Goal: Task Accomplishment & Management: Use online tool/utility

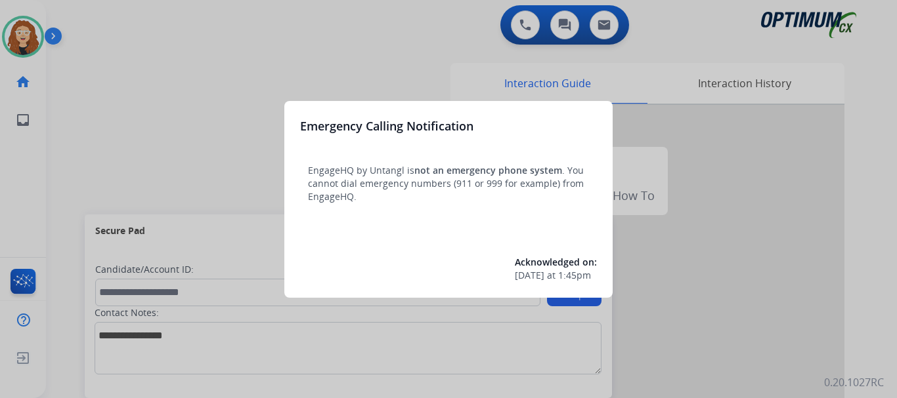
click at [223, 71] on div at bounding box center [448, 199] width 897 height 398
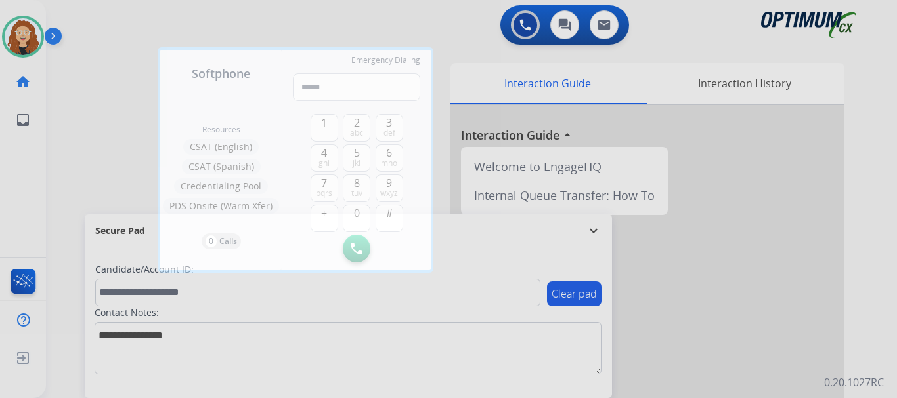
click at [315, 9] on div at bounding box center [448, 199] width 897 height 398
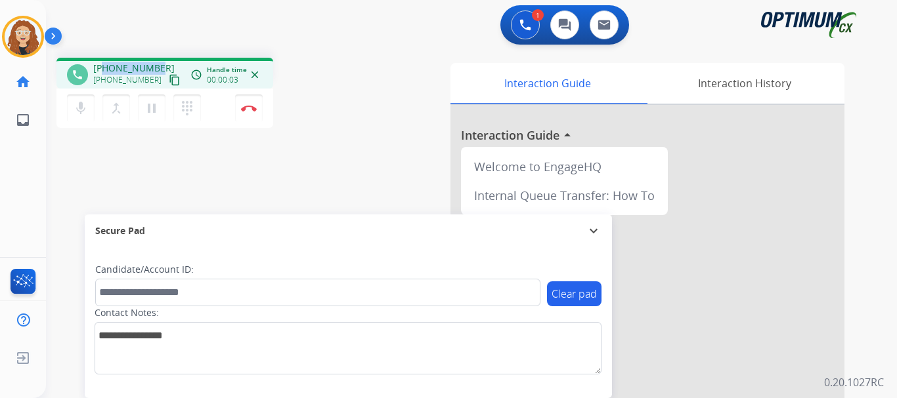
drag, startPoint x: 102, startPoint y: 68, endPoint x: 166, endPoint y: 64, distance: 63.8
click at [166, 64] on div "[PHONE_NUMBER] [PHONE_NUMBER] content_copy" at bounding box center [137, 75] width 89 height 26
click at [247, 39] on div "1 Voice Interactions 0 Chat Interactions 0 Email Interactions" at bounding box center [464, 26] width 804 height 42
drag, startPoint x: 103, startPoint y: 68, endPoint x: 161, endPoint y: 63, distance: 58.7
click at [161, 63] on div "[PHONE_NUMBER] [PHONE_NUMBER] content_copy" at bounding box center [137, 75] width 89 height 26
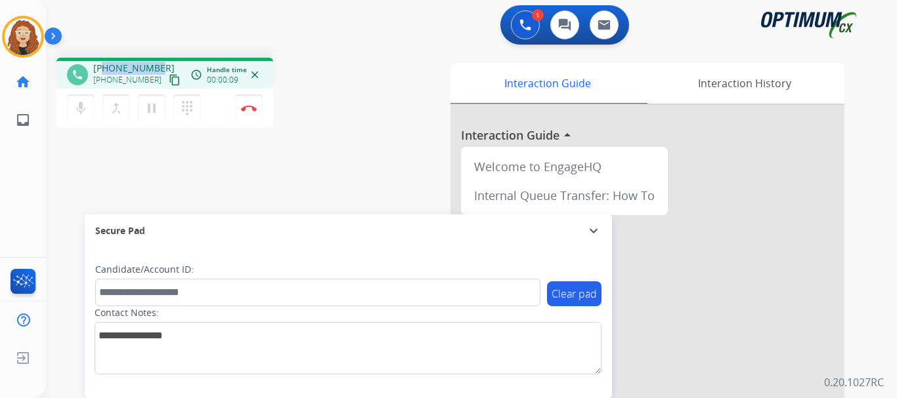
copy span "3165184373"
click at [249, 110] on img at bounding box center [249, 108] width 16 height 7
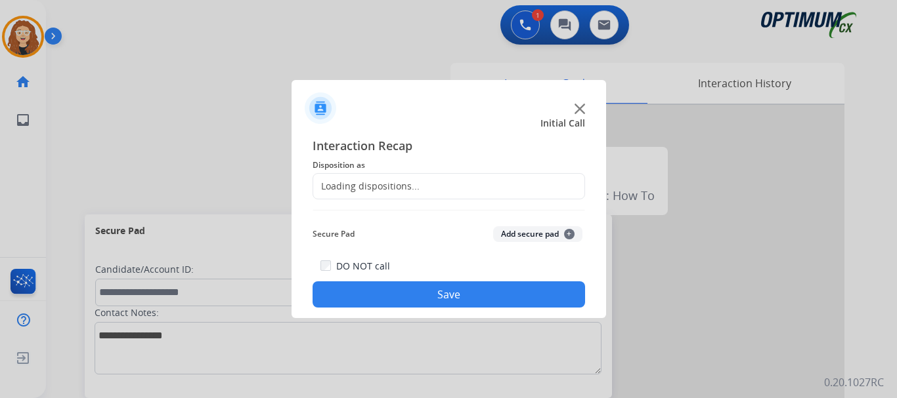
click at [387, 186] on div "Loading dispositions..." at bounding box center [366, 186] width 106 height 13
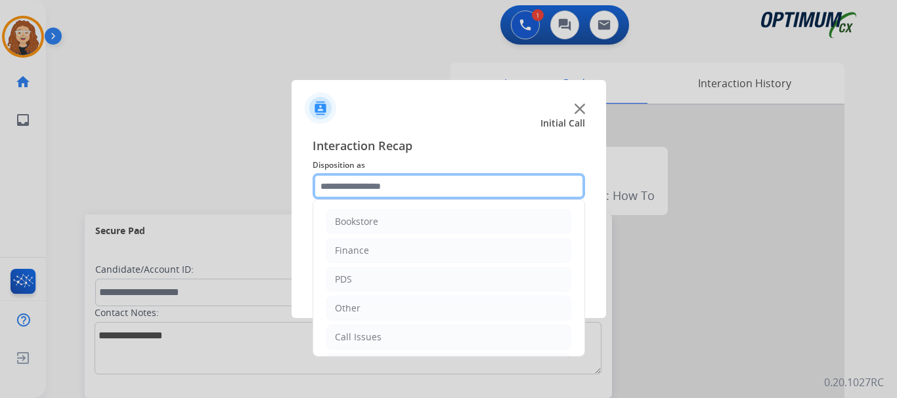
click at [391, 186] on input "text" at bounding box center [448, 186] width 272 height 26
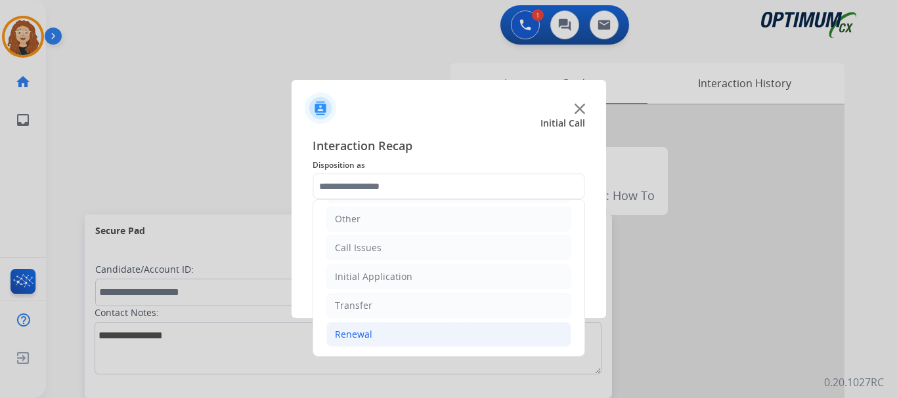
click at [437, 335] on li "Renewal" at bounding box center [448, 334] width 245 height 25
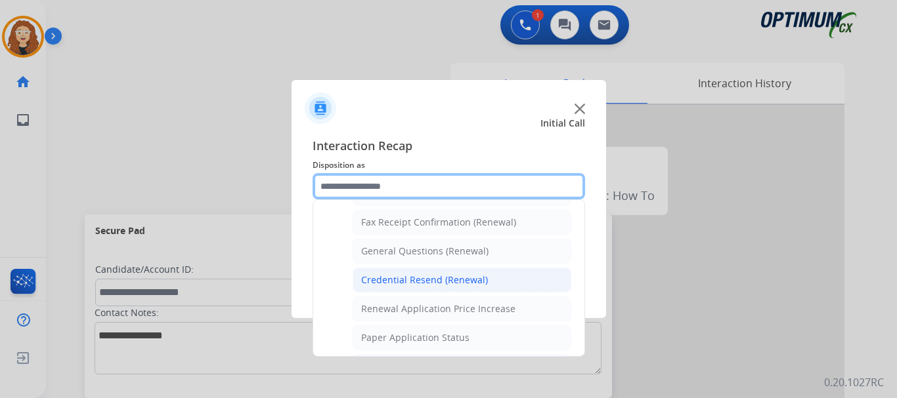
scroll to position [351, 0]
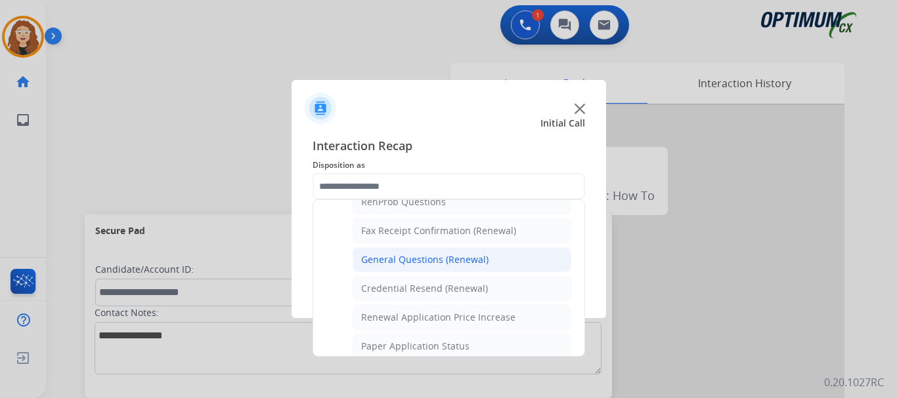
click at [481, 268] on li "General Questions (Renewal)" at bounding box center [462, 259] width 219 height 25
type input "**********"
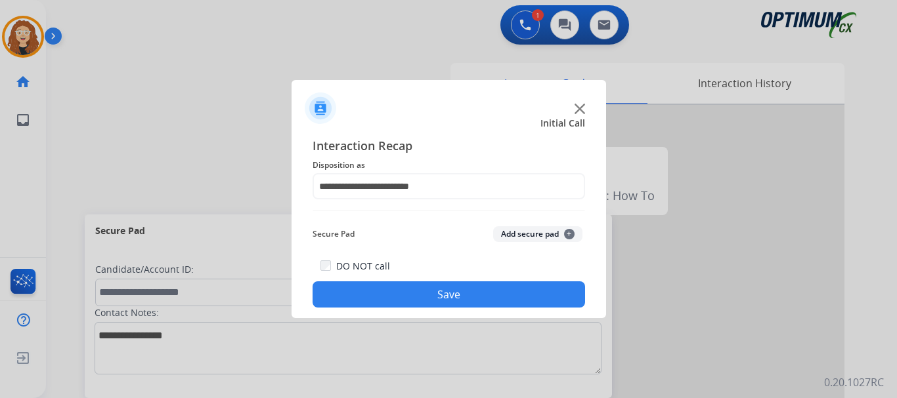
click at [469, 295] on button "Save" at bounding box center [448, 295] width 272 height 26
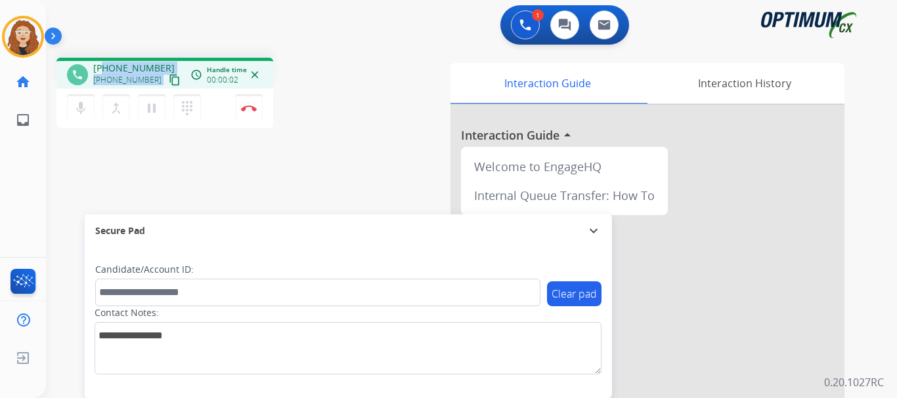
drag, startPoint x: 103, startPoint y: 68, endPoint x: 163, endPoint y: 66, distance: 59.8
click at [163, 66] on div "[PHONE_NUMBER] [PHONE_NUMBER] content_copy" at bounding box center [137, 75] width 89 height 26
click at [189, 156] on div "phone [PHONE_NUMBER] [PHONE_NUMBER] content_copy access_time Call metrics Queue…" at bounding box center [455, 321] width 819 height 548
drag, startPoint x: 104, startPoint y: 69, endPoint x: 160, endPoint y: 66, distance: 55.2
click at [160, 66] on div "[PHONE_NUMBER] [PHONE_NUMBER] content_copy" at bounding box center [137, 75] width 89 height 26
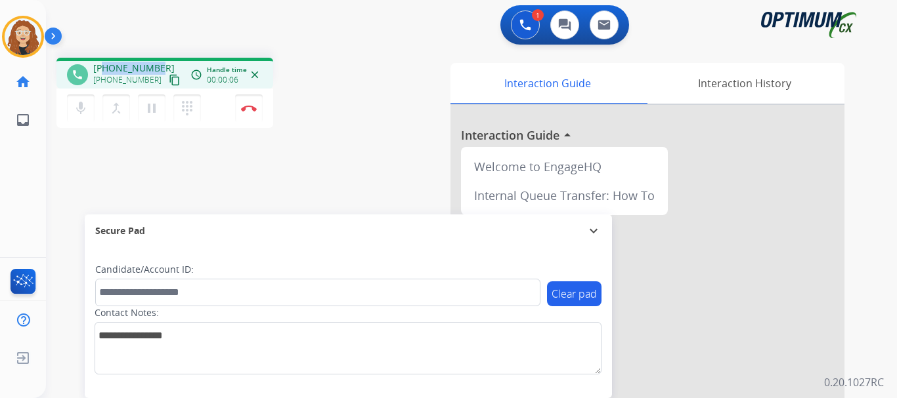
copy span "2178514064"
click at [251, 112] on button "Disconnect" at bounding box center [249, 109] width 28 height 28
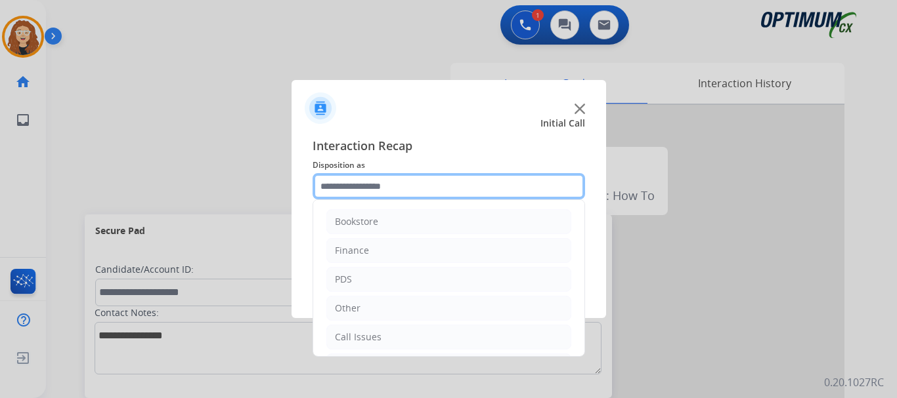
click at [380, 184] on input "text" at bounding box center [448, 186] width 272 height 26
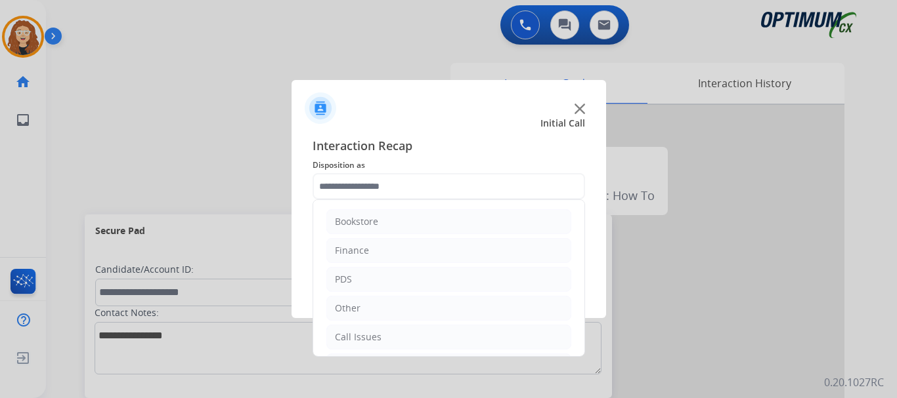
click at [586, 279] on div "Interaction Recap Disposition as Bookstore Finance PDS Other Call Issues Initia…" at bounding box center [448, 222] width 314 height 192
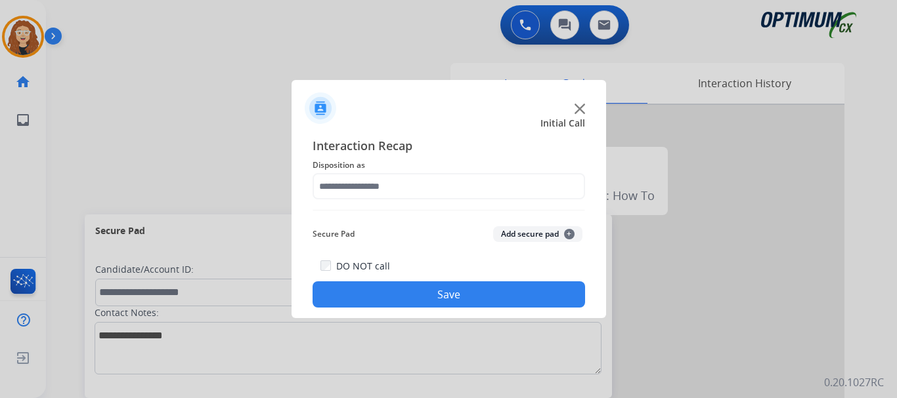
drag, startPoint x: 582, startPoint y: 323, endPoint x: 489, endPoint y: 249, distance: 118.7
click at [0, 361] on app-contact-recap-modal "Initial Call Interaction Recap Disposition as Secure Pad Add secure pad + DO NO…" at bounding box center [0, 199] width 0 height 398
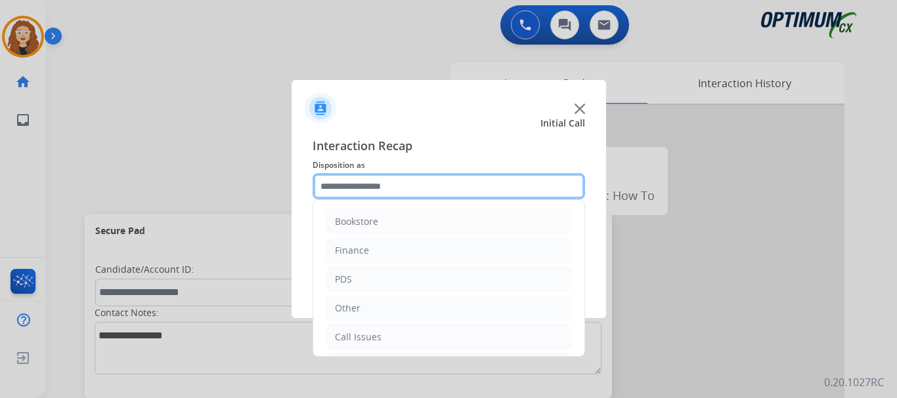
click at [393, 187] on input "text" at bounding box center [448, 186] width 272 height 26
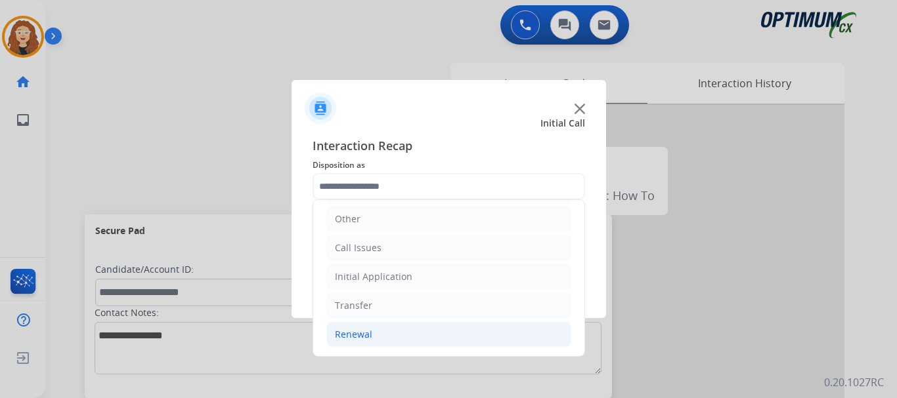
click at [422, 339] on li "Renewal" at bounding box center [448, 334] width 245 height 25
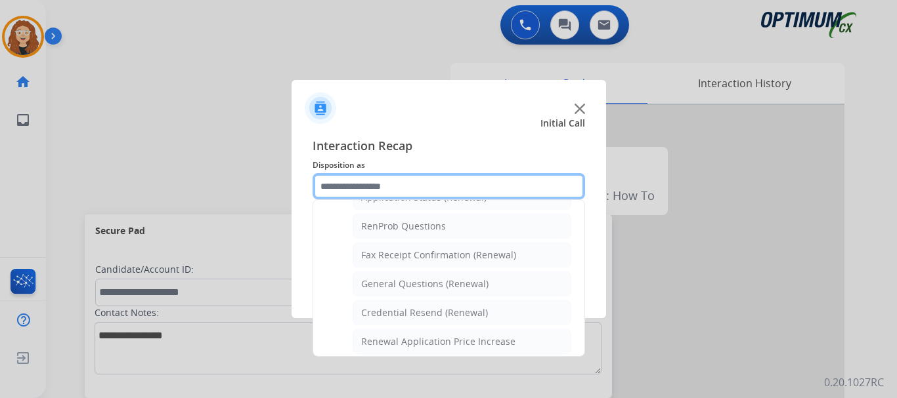
scroll to position [343, 0]
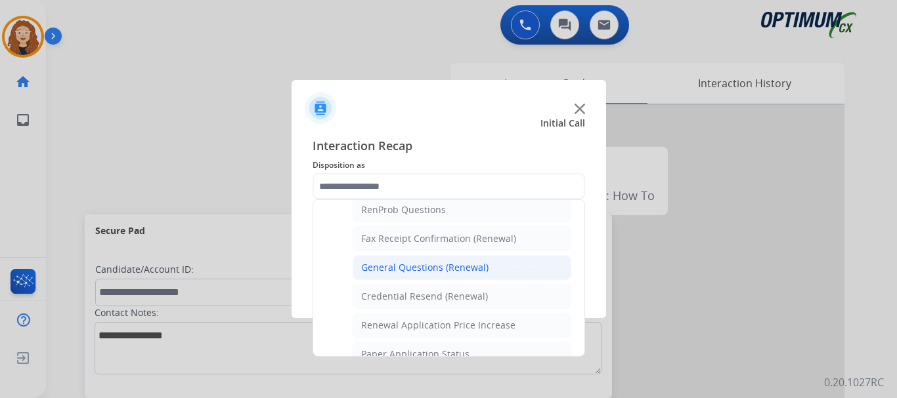
click at [471, 269] on div "General Questions (Renewal)" at bounding box center [424, 267] width 127 height 13
type input "**********"
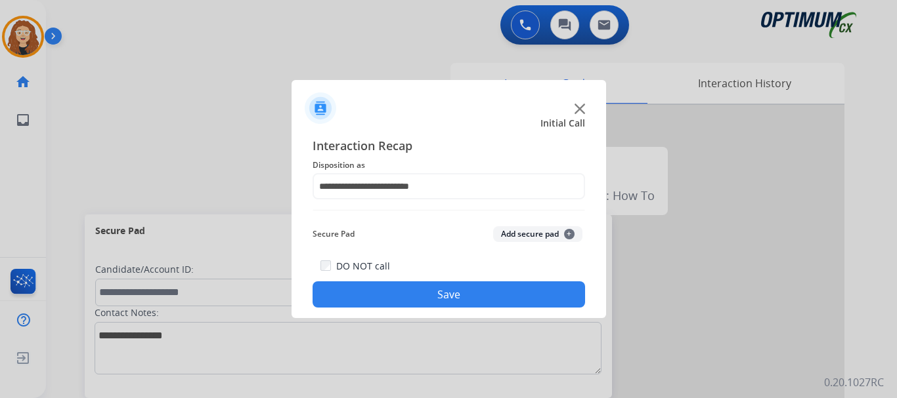
click at [457, 295] on button "Save" at bounding box center [448, 295] width 272 height 26
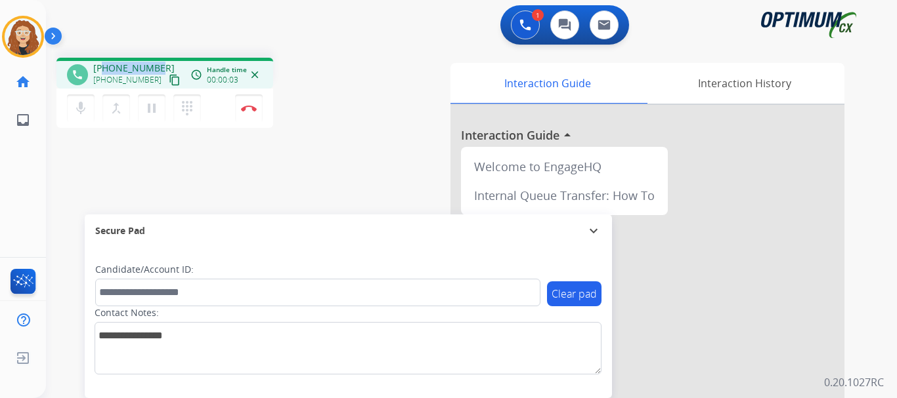
drag, startPoint x: 103, startPoint y: 67, endPoint x: 161, endPoint y: 60, distance: 58.1
click at [161, 60] on div "phone [PHONE_NUMBER] [PHONE_NUMBER] content_copy access_time Call metrics Queue…" at bounding box center [164, 73] width 217 height 31
copy span "7863767946"
click at [251, 110] on img at bounding box center [249, 108] width 16 height 7
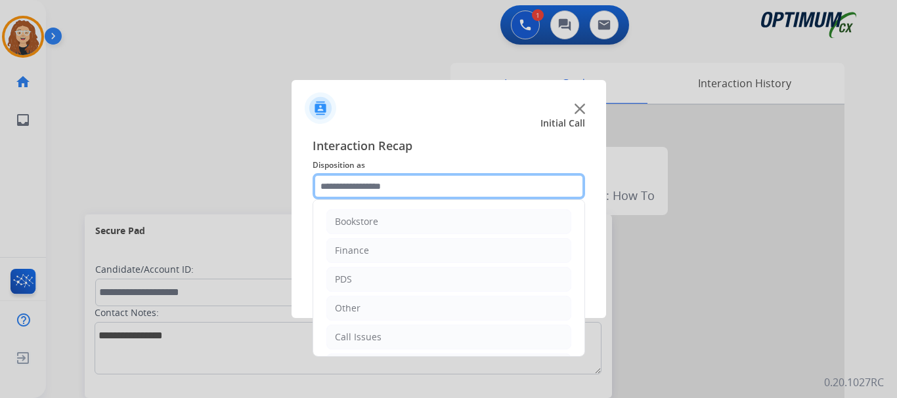
click at [345, 183] on input "text" at bounding box center [448, 186] width 272 height 26
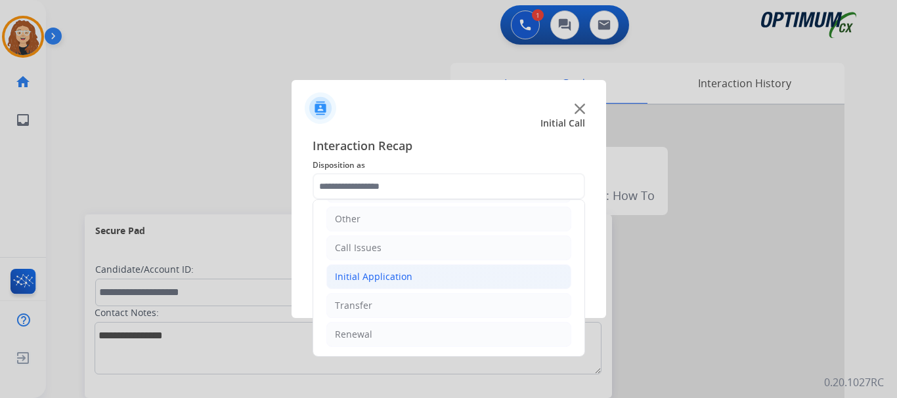
click at [427, 278] on li "Initial Application" at bounding box center [448, 277] width 245 height 25
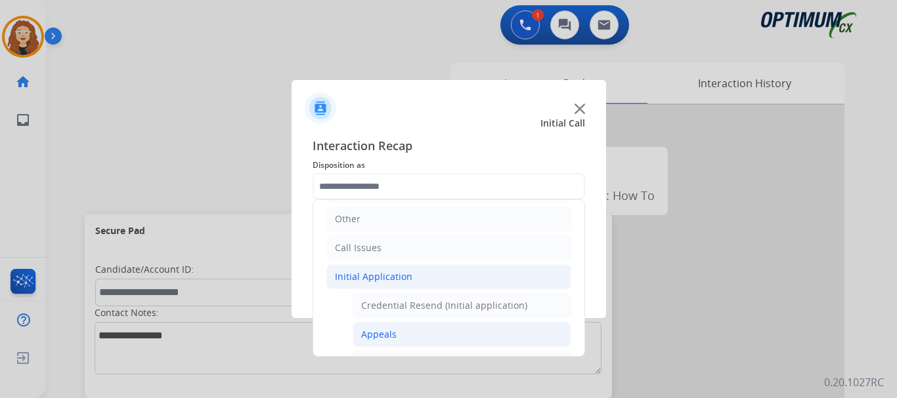
click at [406, 335] on li "Appeals" at bounding box center [462, 334] width 219 height 25
type input "*******"
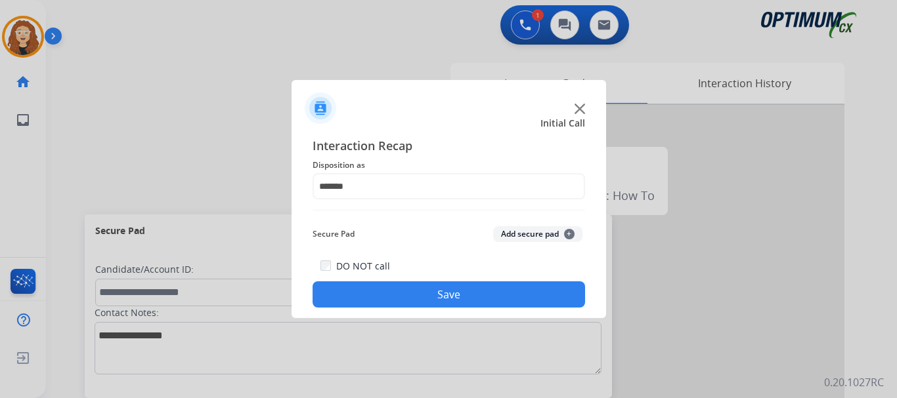
click at [432, 293] on button "Save" at bounding box center [448, 295] width 272 height 26
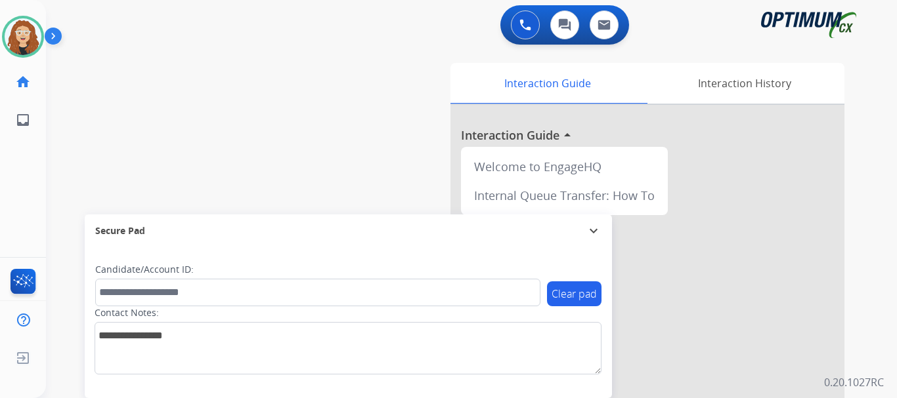
click at [343, 90] on div "swap_horiz Break voice bridge close_fullscreen Connect 3-Way Call merge_type Se…" at bounding box center [455, 321] width 819 height 548
click at [26, 41] on img at bounding box center [23, 36] width 37 height 37
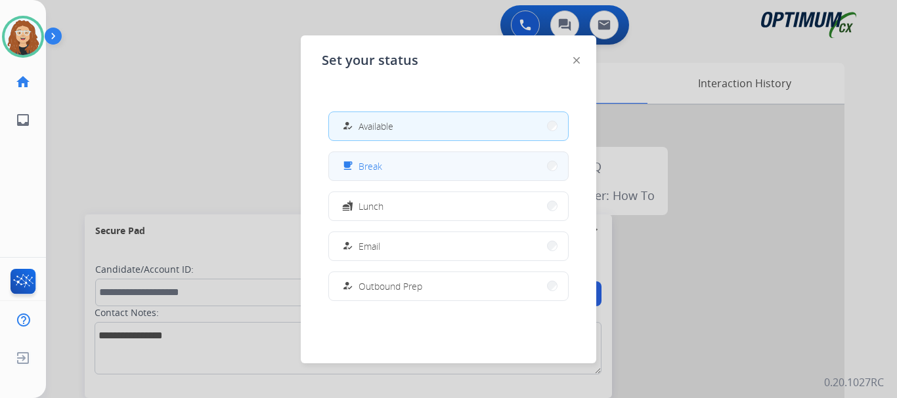
click at [362, 164] on span "Break" at bounding box center [370, 167] width 24 height 14
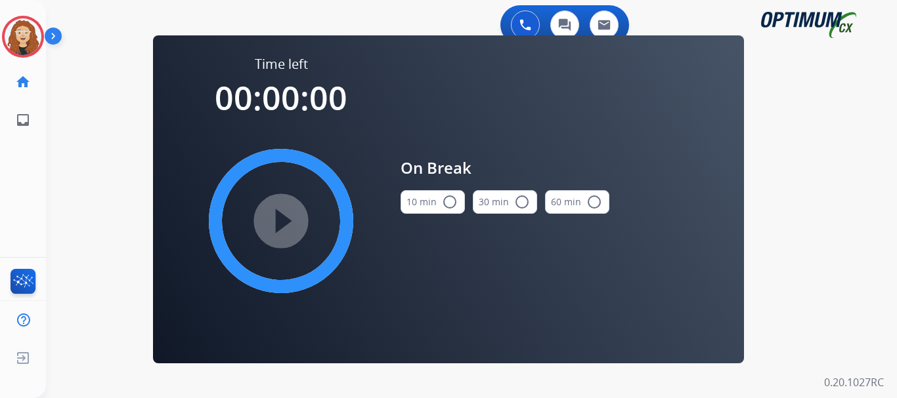
click at [447, 204] on mat-icon "radio_button_unchecked" at bounding box center [450, 202] width 16 height 16
click at [286, 220] on mat-icon "play_circle_filled" at bounding box center [281, 221] width 16 height 16
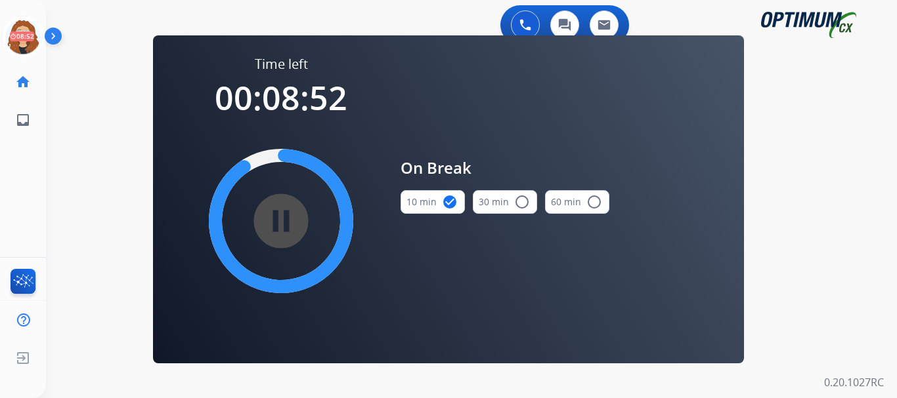
click at [89, 95] on div "swap_horiz Break voice bridge close_fullscreen Connect 3-Way Call merge_type Se…" at bounding box center [455, 78] width 819 height 63
click at [70, 162] on div "0 Voice Interactions 0 Chat Interactions 0 Email Interactions swap_horiz Break …" at bounding box center [471, 199] width 851 height 398
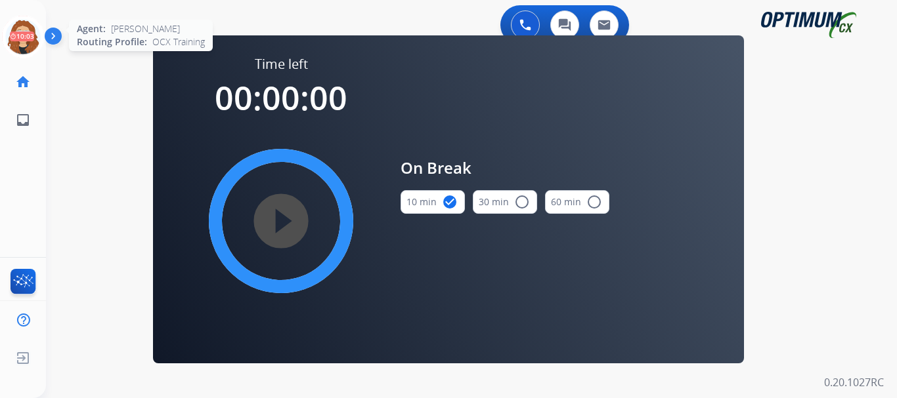
click at [15, 37] on icon at bounding box center [23, 37] width 43 height 43
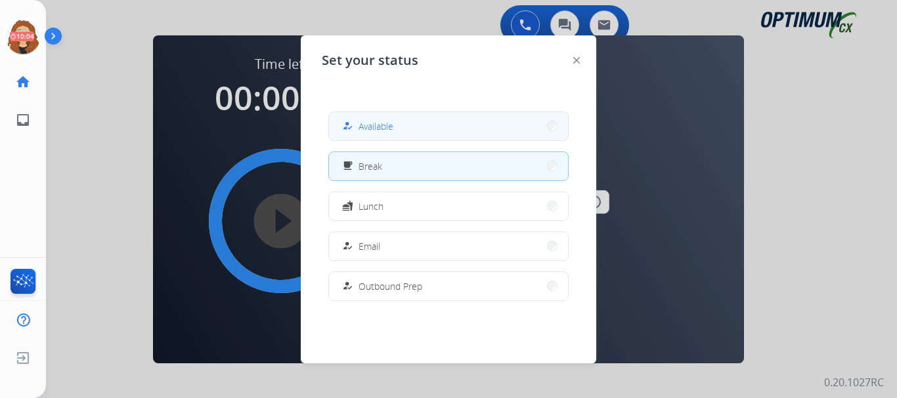
click at [376, 131] on span "Available" at bounding box center [375, 126] width 35 height 14
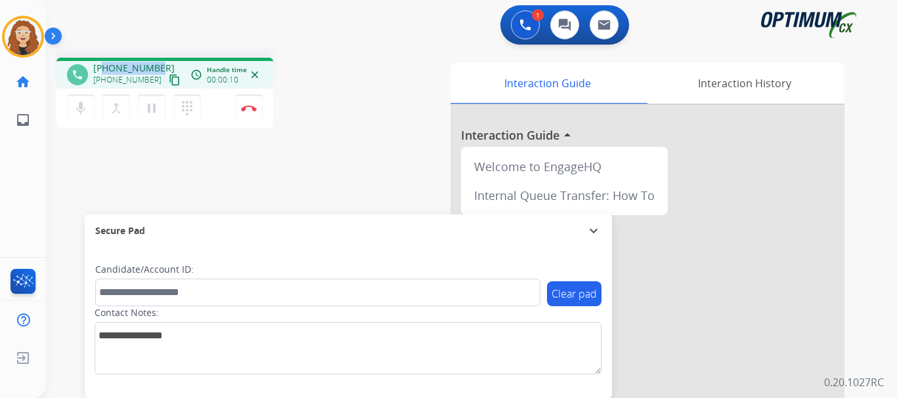
drag, startPoint x: 104, startPoint y: 68, endPoint x: 159, endPoint y: 63, distance: 55.3
click at [159, 63] on div "[PHONE_NUMBER] [PHONE_NUMBER] content_copy" at bounding box center [137, 75] width 89 height 26
copy span "3137782527"
click at [255, 106] on img at bounding box center [249, 108] width 16 height 7
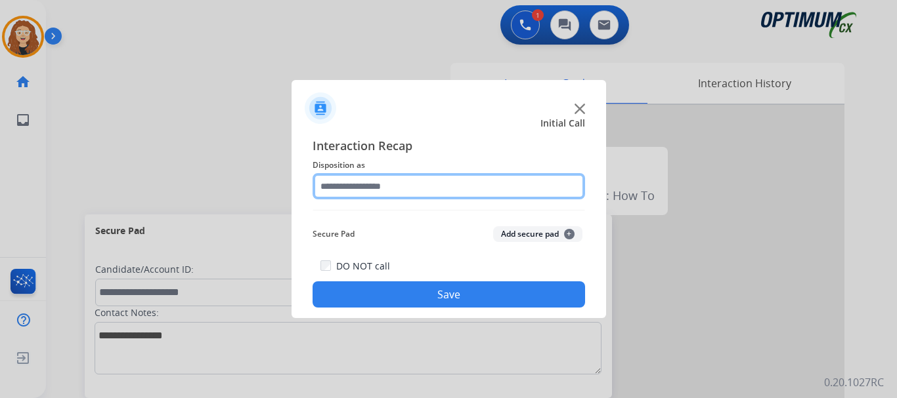
click at [381, 186] on input "text" at bounding box center [448, 186] width 272 height 26
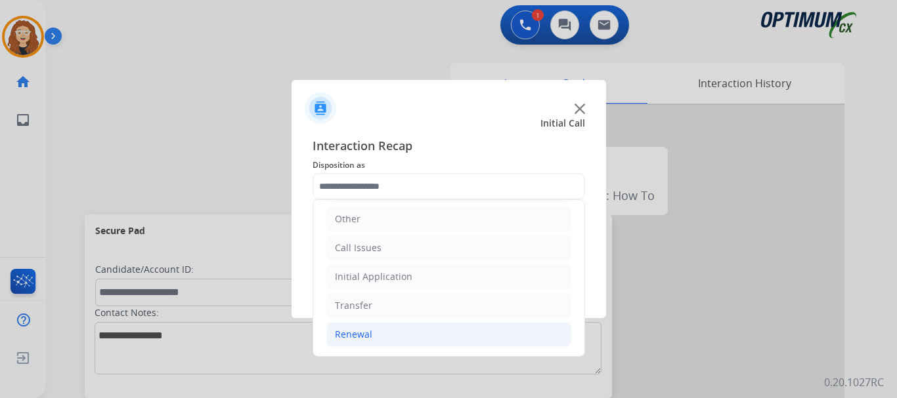
drag, startPoint x: 403, startPoint y: 324, endPoint x: 502, endPoint y: 337, distance: 100.0
click at [405, 324] on li "Renewal" at bounding box center [448, 334] width 245 height 25
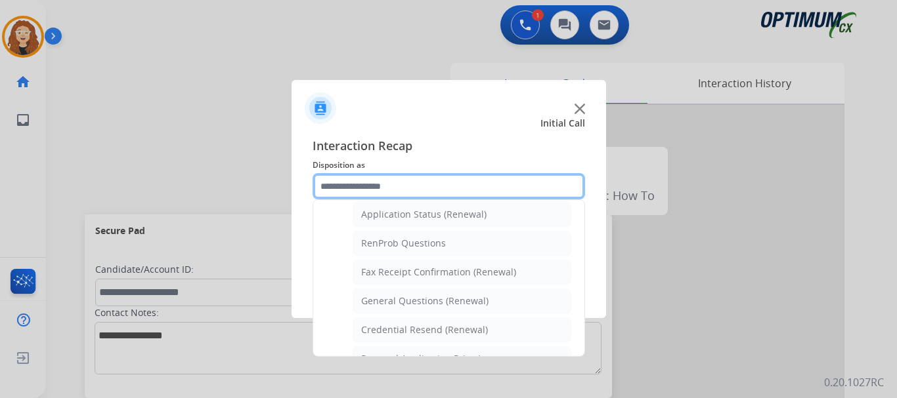
scroll to position [314, 0]
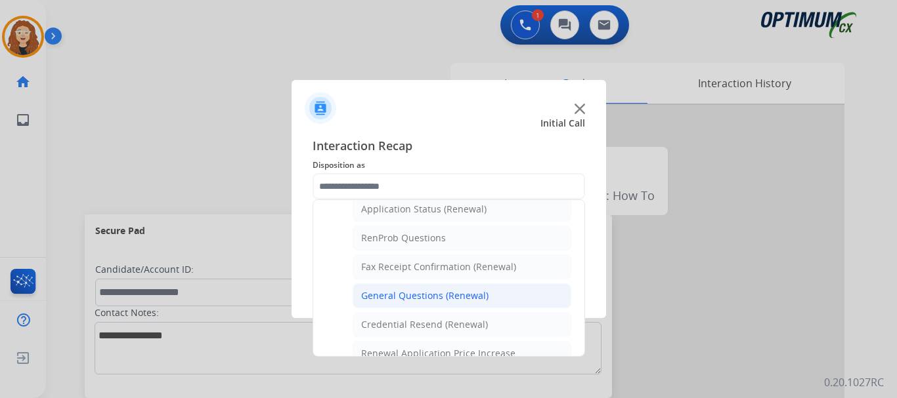
click at [490, 294] on li "General Questions (Renewal)" at bounding box center [462, 296] width 219 height 25
type input "**********"
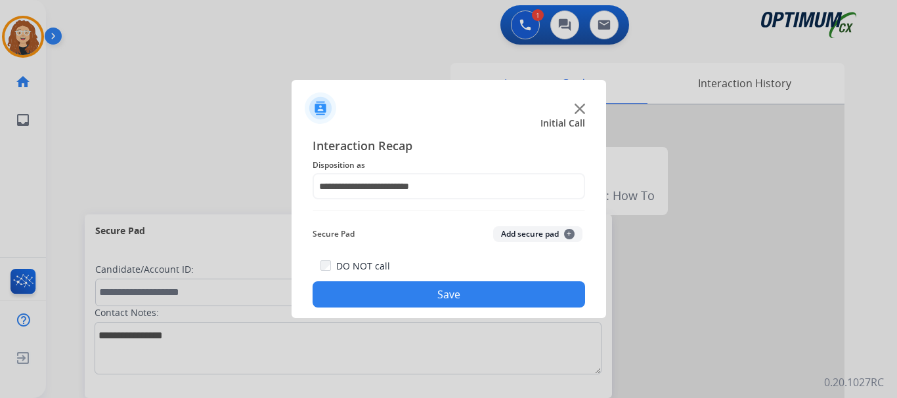
click at [484, 295] on button "Save" at bounding box center [448, 295] width 272 height 26
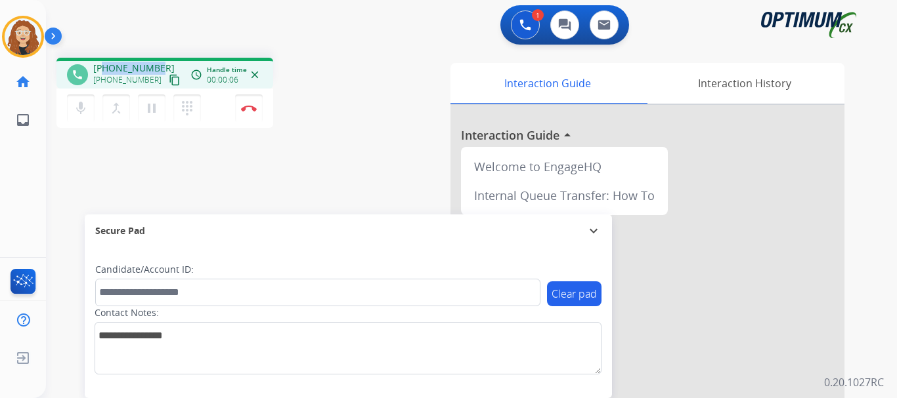
drag, startPoint x: 102, startPoint y: 69, endPoint x: 157, endPoint y: 65, distance: 54.6
click at [157, 65] on div "[PHONE_NUMBER] [PHONE_NUMBER] content_copy" at bounding box center [137, 75] width 89 height 26
copy span "9043050767"
click at [251, 110] on img at bounding box center [249, 108] width 16 height 7
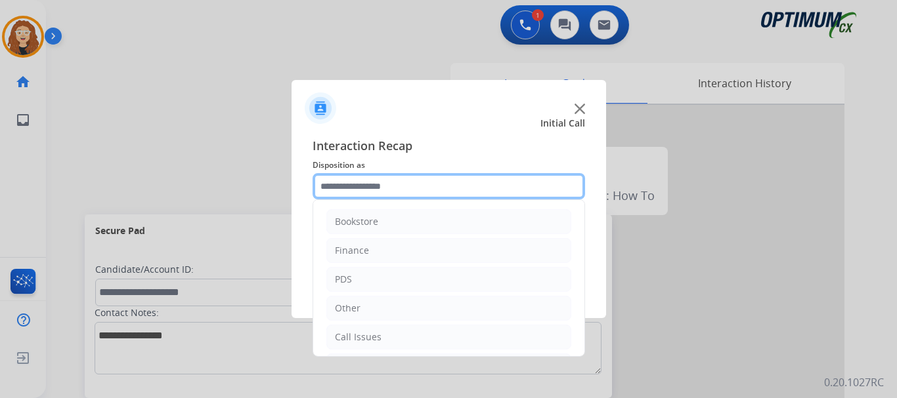
click at [354, 182] on input "text" at bounding box center [448, 186] width 272 height 26
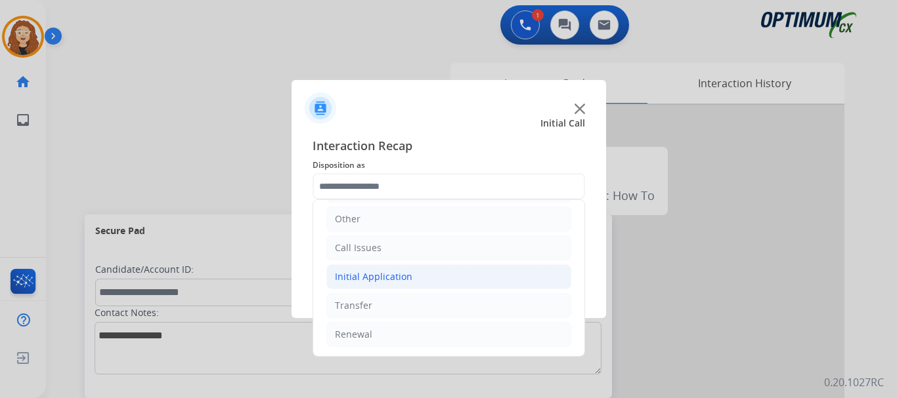
click at [412, 270] on li "Initial Application" at bounding box center [448, 277] width 245 height 25
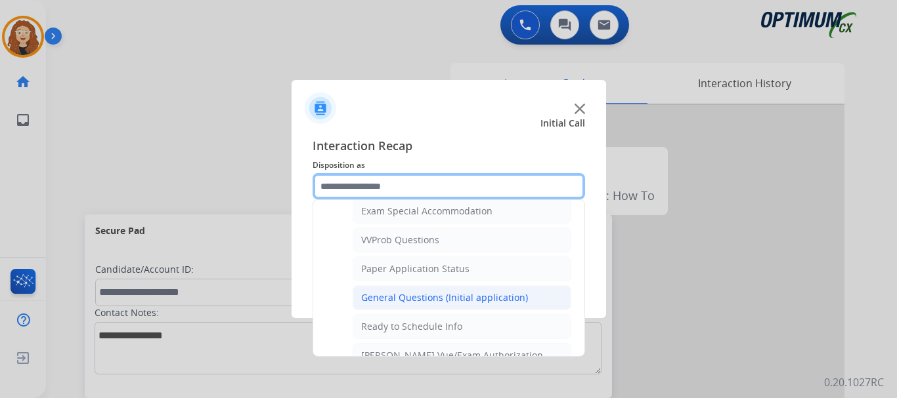
scroll to position [683, 0]
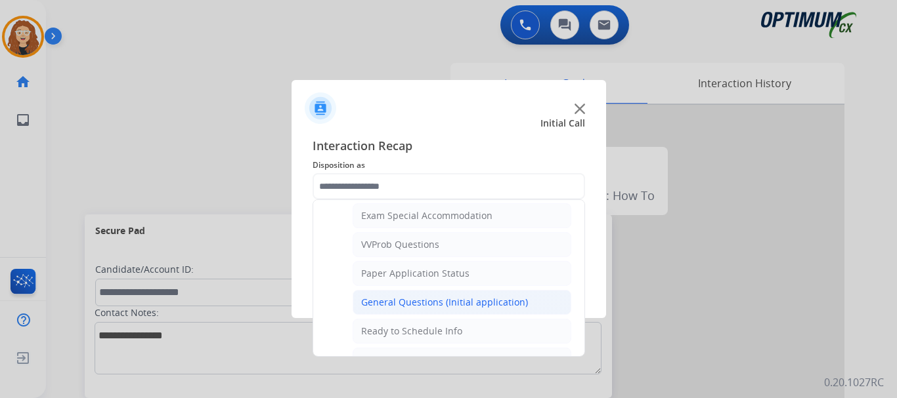
click at [484, 299] on div "General Questions (Initial application)" at bounding box center [444, 302] width 167 height 13
type input "**********"
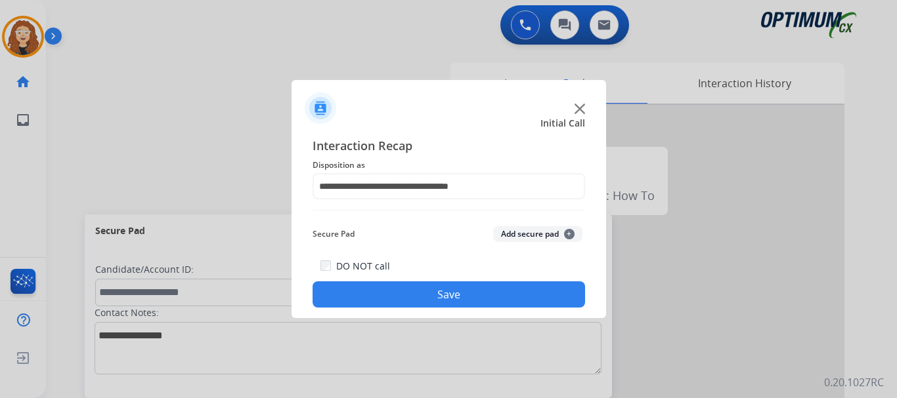
click at [483, 300] on button "Save" at bounding box center [448, 295] width 272 height 26
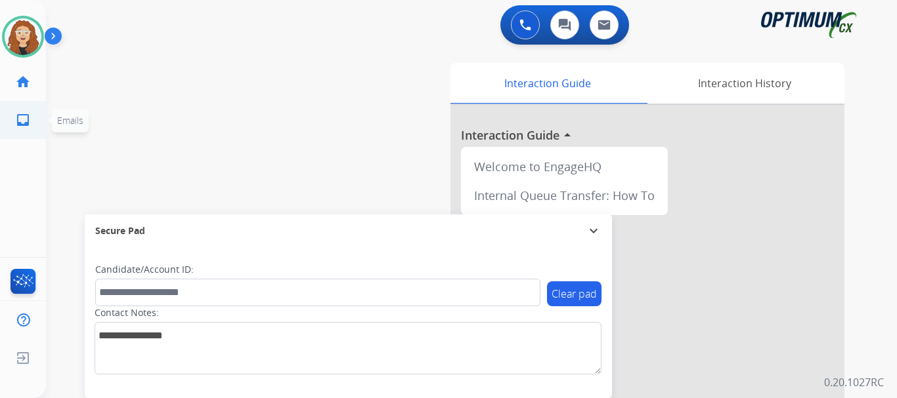
click at [73, 109] on span "Emails" at bounding box center [70, 121] width 37 height 24
click at [81, 143] on div "swap_horiz Break voice bridge close_fullscreen Connect 3-Way Call merge_type Se…" at bounding box center [455, 321] width 819 height 548
click at [89, 100] on div "swap_horiz Break voice bridge close_fullscreen Connect 3-Way Call merge_type Se…" at bounding box center [455, 321] width 819 height 548
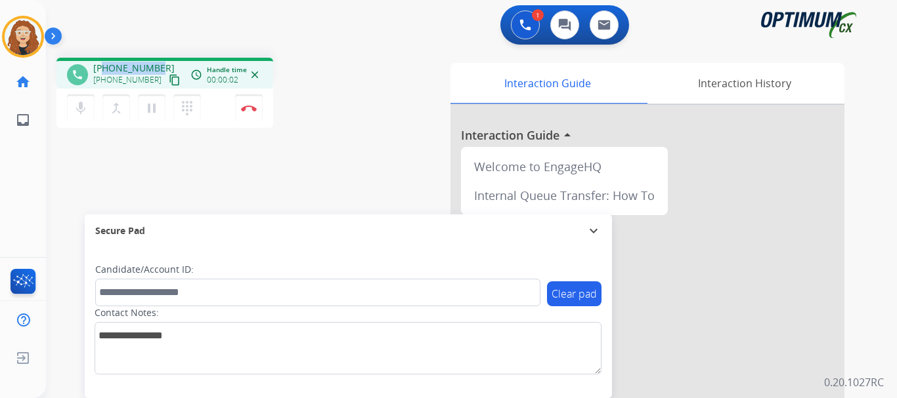
drag, startPoint x: 104, startPoint y: 68, endPoint x: 160, endPoint y: 65, distance: 55.9
click at [160, 65] on div "[PHONE_NUMBER] [PHONE_NUMBER] content_copy" at bounding box center [137, 75] width 89 height 26
copy span "9783273068"
click at [251, 109] on img at bounding box center [249, 108] width 16 height 7
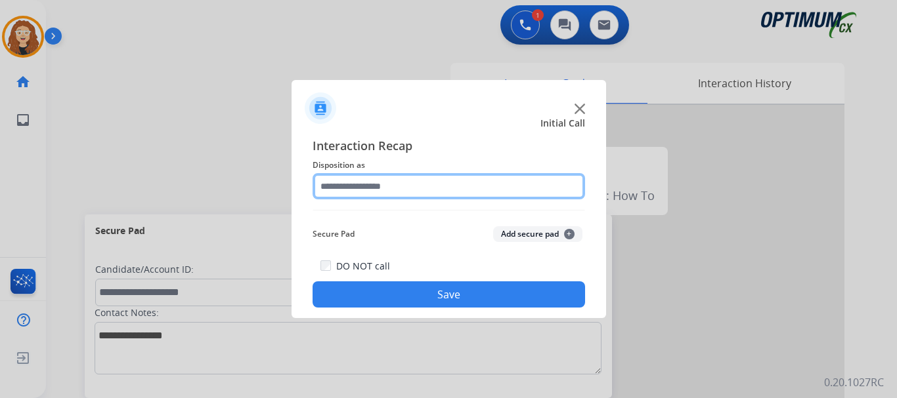
click at [372, 186] on input "text" at bounding box center [448, 186] width 272 height 26
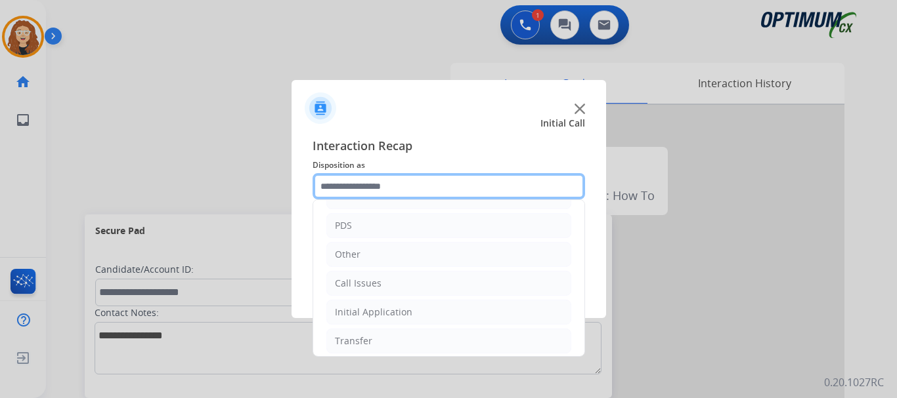
scroll to position [89, 0]
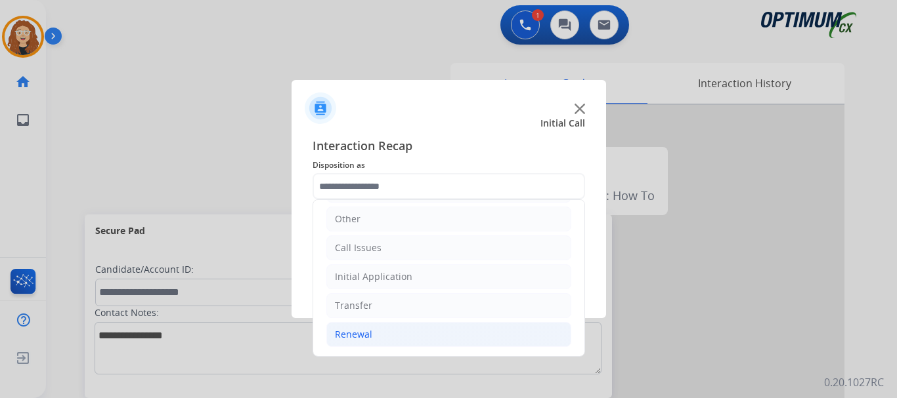
click at [477, 340] on li "Renewal" at bounding box center [448, 334] width 245 height 25
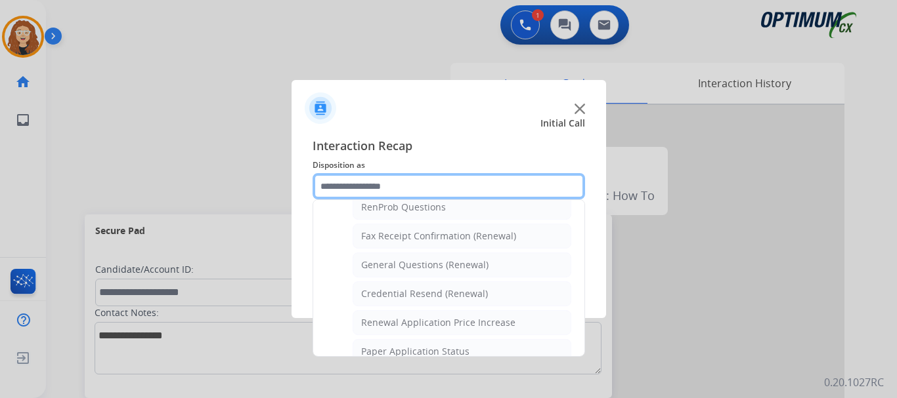
scroll to position [356, 0]
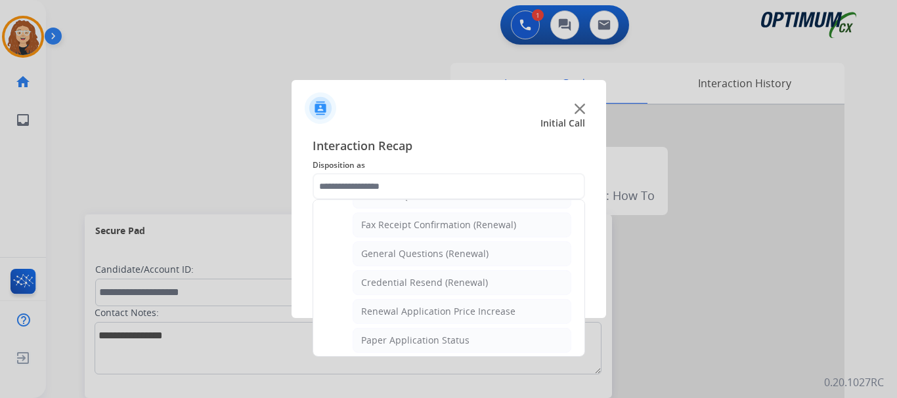
click at [483, 257] on div "General Questions (Renewal)" at bounding box center [424, 253] width 127 height 13
type input "**********"
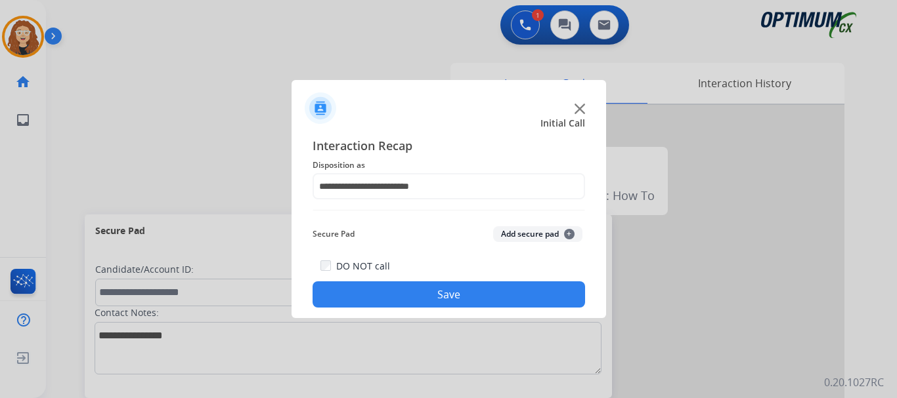
drag, startPoint x: 482, startPoint y: 284, endPoint x: 477, endPoint y: 270, distance: 14.1
click at [478, 273] on div "DO NOT call Save" at bounding box center [448, 283] width 272 height 50
click at [431, 297] on button "Save" at bounding box center [448, 295] width 272 height 26
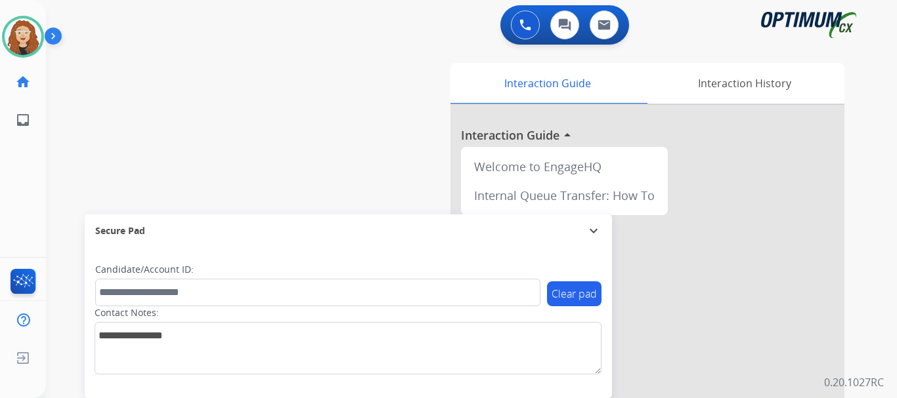
click at [89, 137] on div "swap_horiz Break voice bridge close_fullscreen Connect 3-Way Call merge_type Se…" at bounding box center [455, 321] width 819 height 548
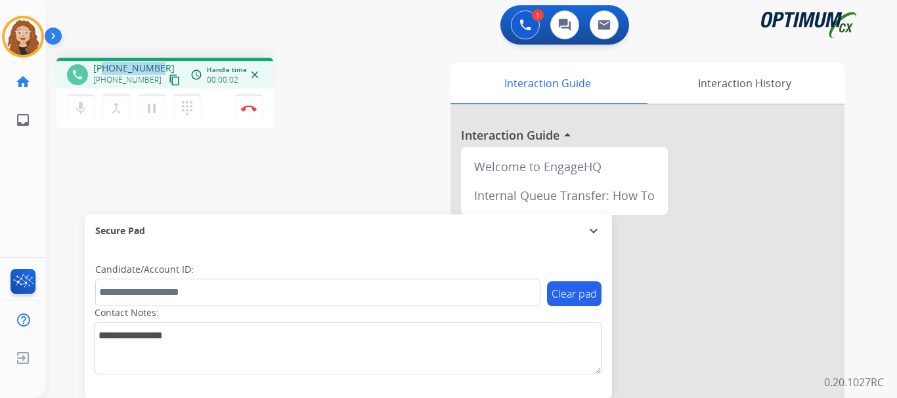
drag, startPoint x: 106, startPoint y: 69, endPoint x: 157, endPoint y: 66, distance: 51.3
click at [157, 66] on div "[PHONE_NUMBER] [PHONE_NUMBER] content_copy" at bounding box center [137, 75] width 89 height 26
copy span "2022804831"
click at [249, 112] on button "Disconnect" at bounding box center [249, 109] width 28 height 28
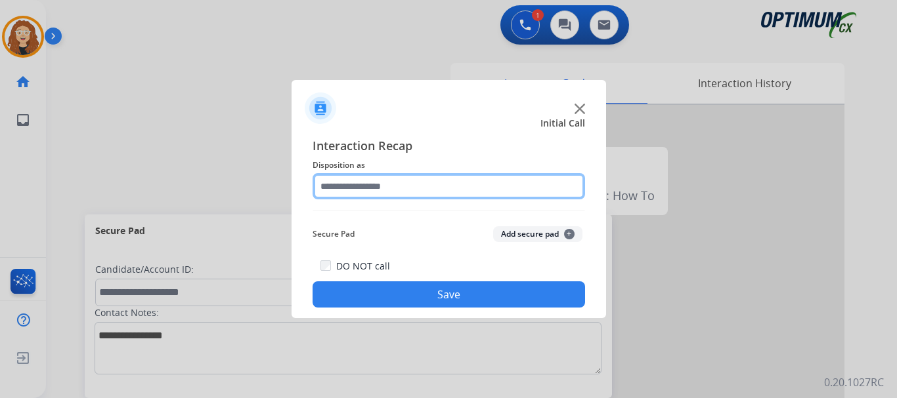
click at [389, 186] on input "text" at bounding box center [448, 186] width 272 height 26
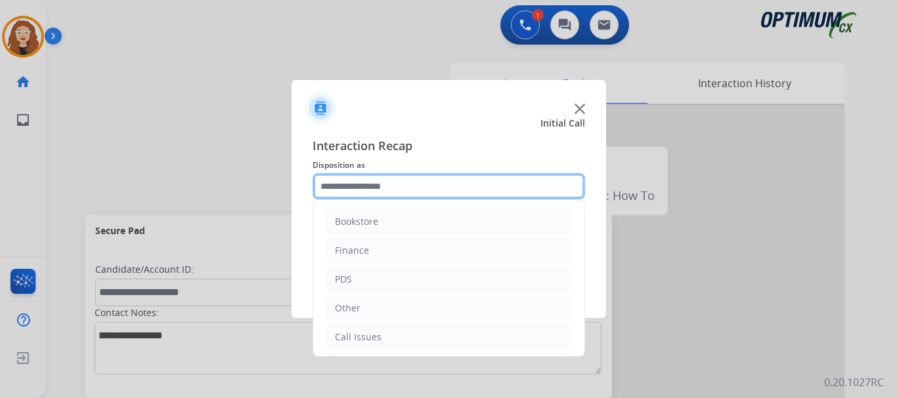
scroll to position [85, 0]
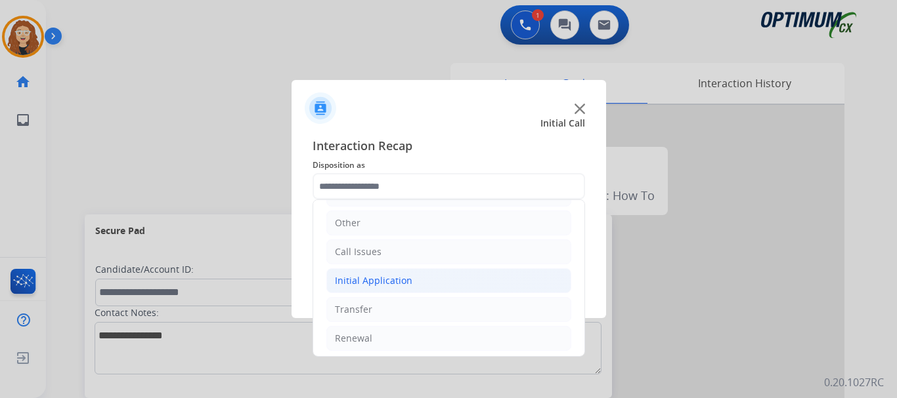
click at [436, 282] on li "Initial Application" at bounding box center [448, 281] width 245 height 25
drag, startPoint x: 423, startPoint y: 330, endPoint x: 462, endPoint y: 336, distance: 39.2
click at [425, 330] on li "Appeals" at bounding box center [462, 338] width 219 height 25
type input "*******"
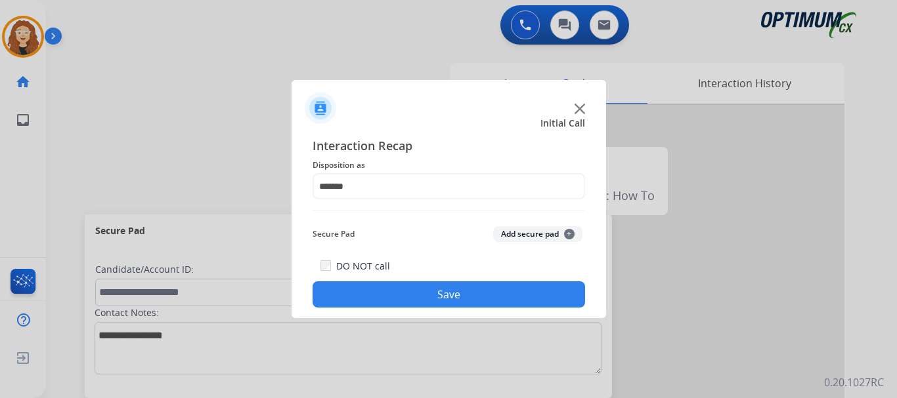
click at [458, 296] on button "Save" at bounding box center [448, 295] width 272 height 26
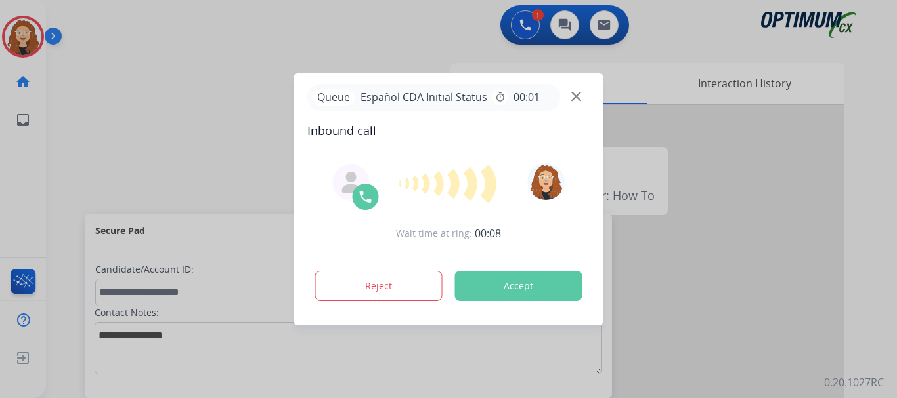
click at [511, 289] on button "Accept" at bounding box center [518, 286] width 127 height 30
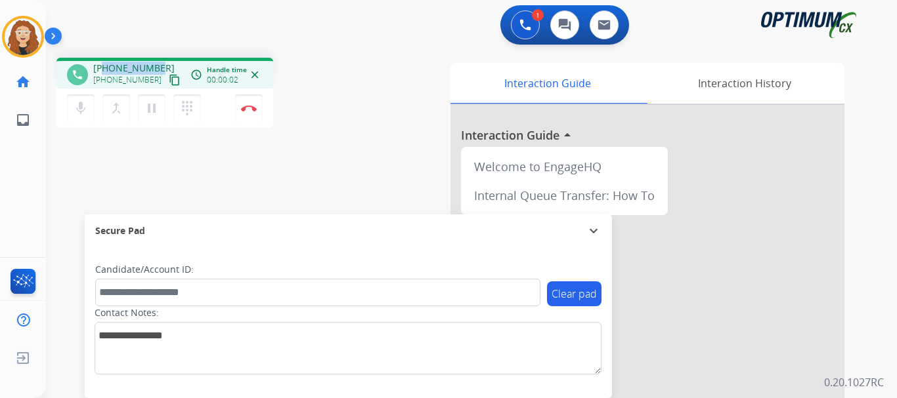
drag, startPoint x: 103, startPoint y: 65, endPoint x: 163, endPoint y: 59, distance: 60.0
click at [163, 59] on div "phone [PHONE_NUMBER] [PHONE_NUMBER] content_copy access_time Call metrics Queue…" at bounding box center [164, 73] width 217 height 31
copy span "7186076869"
click at [252, 110] on img at bounding box center [249, 108] width 16 height 7
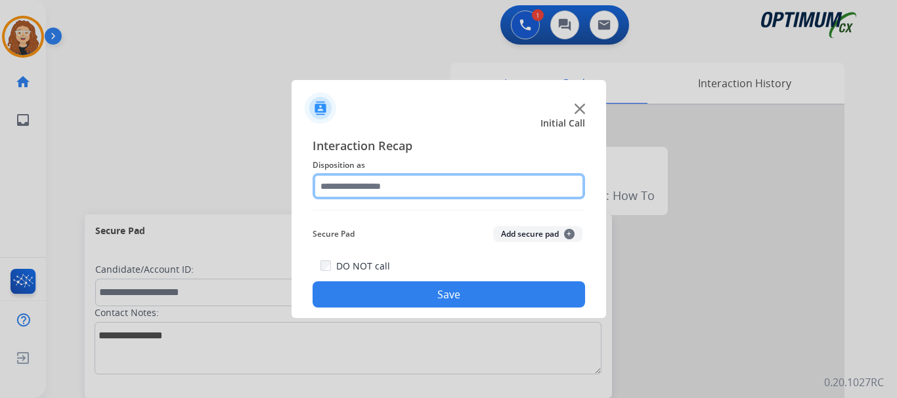
click at [364, 183] on input "text" at bounding box center [448, 186] width 272 height 26
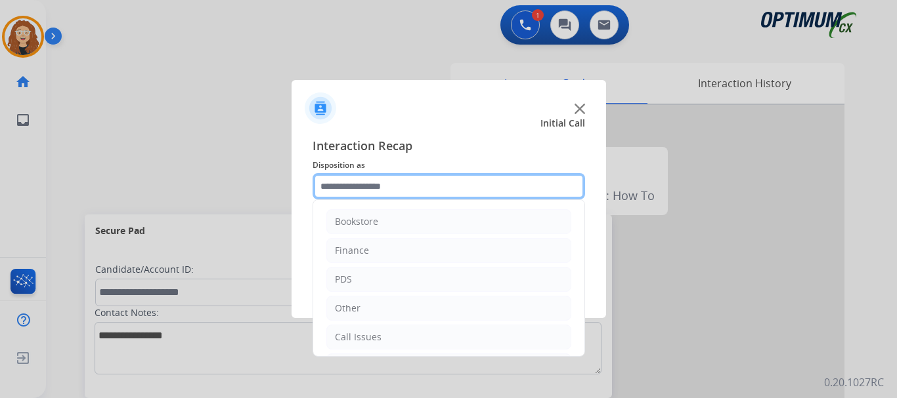
scroll to position [89, 0]
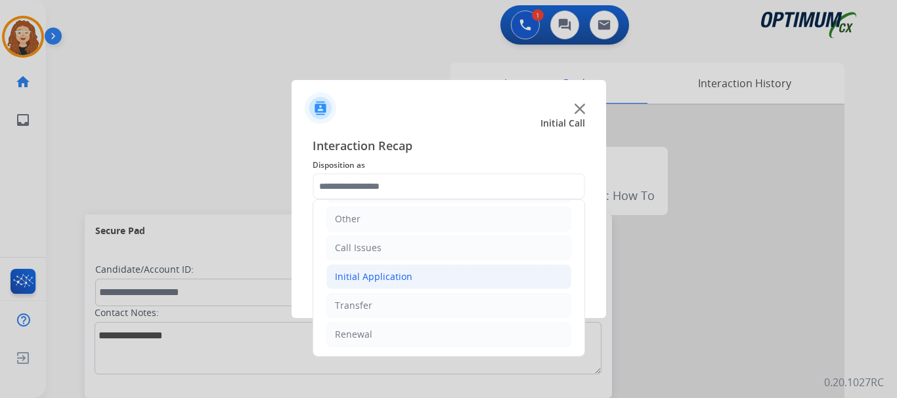
click at [406, 277] on div "Initial Application" at bounding box center [373, 276] width 77 height 13
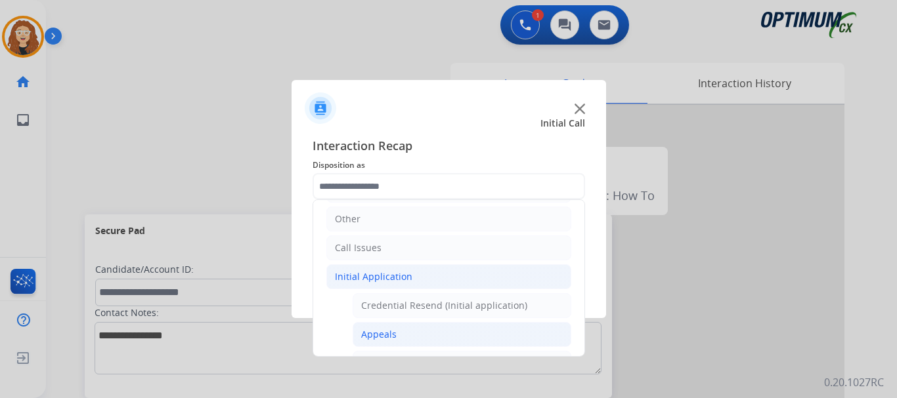
click at [391, 338] on div "Appeals" at bounding box center [378, 334] width 35 height 13
type input "*******"
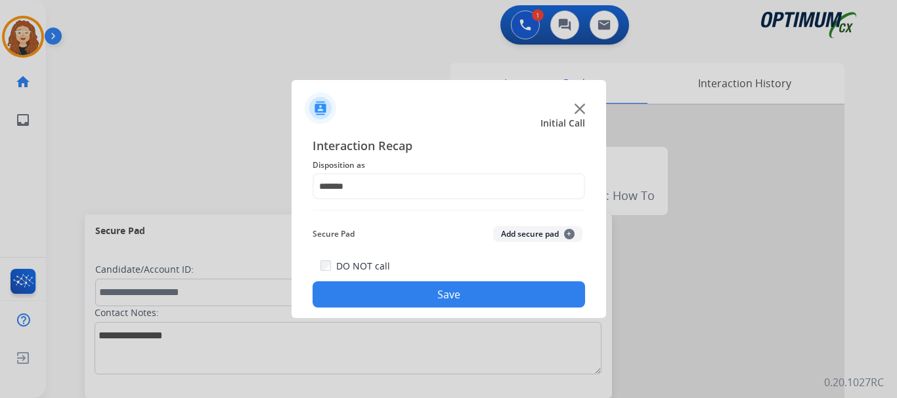
click at [400, 282] on div "DO NOT call Save" at bounding box center [448, 283] width 272 height 50
click at [394, 298] on button "Save" at bounding box center [448, 295] width 272 height 26
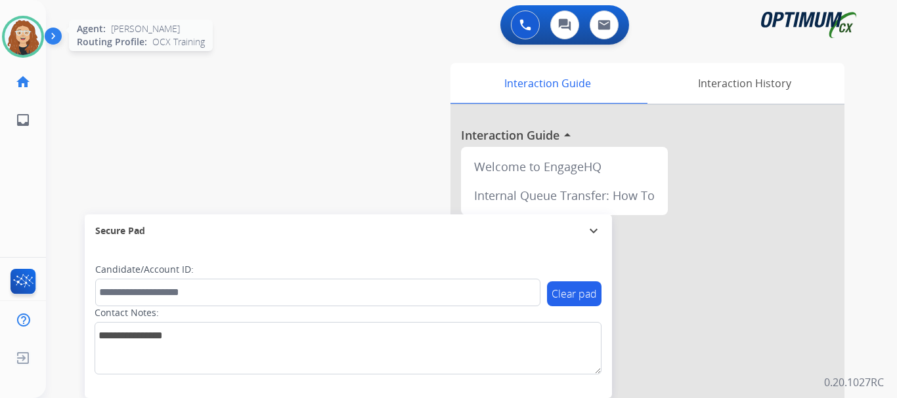
click at [31, 38] on img at bounding box center [23, 36] width 37 height 37
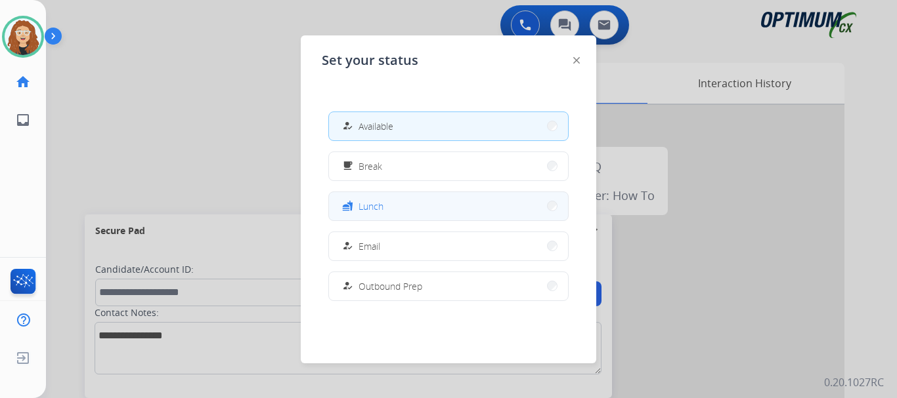
click at [379, 209] on span "Lunch" at bounding box center [370, 207] width 25 height 14
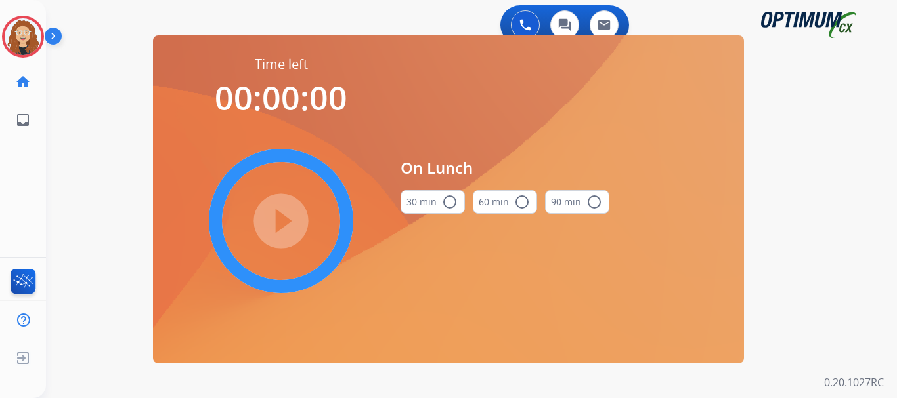
click at [447, 205] on mat-icon "radio_button_unchecked" at bounding box center [450, 202] width 16 height 16
click at [280, 225] on mat-icon "play_circle_filled" at bounding box center [281, 221] width 16 height 16
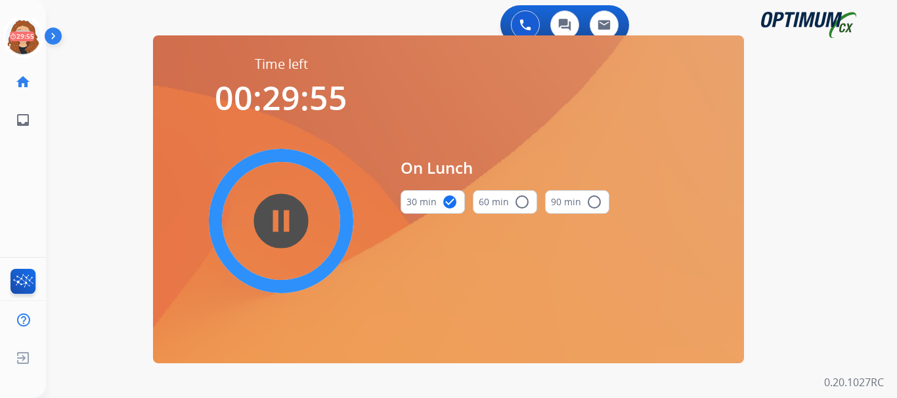
click at [78, 135] on div "0 Voice Interactions 0 Chat Interactions 0 Email Interactions swap_horiz Break …" at bounding box center [471, 199] width 851 height 398
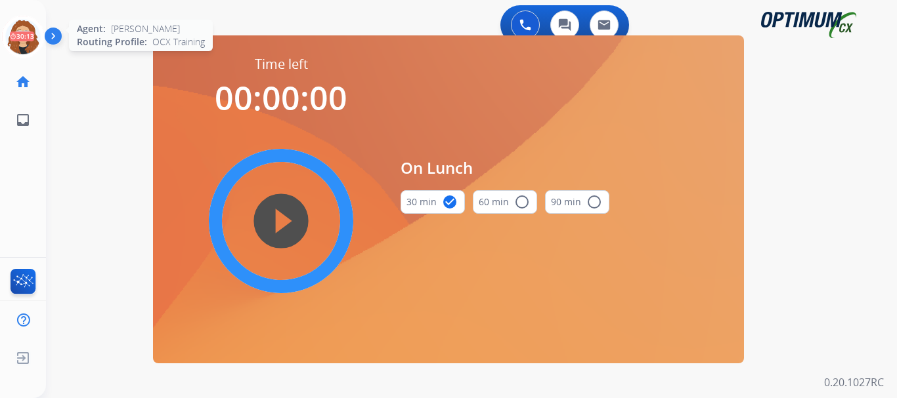
click at [24, 32] on icon at bounding box center [23, 37] width 43 height 43
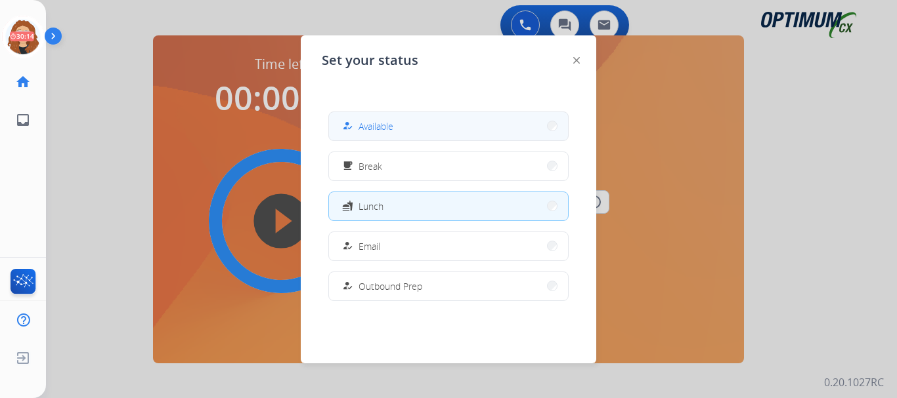
click at [400, 131] on button "how_to_reg Available" at bounding box center [448, 126] width 239 height 28
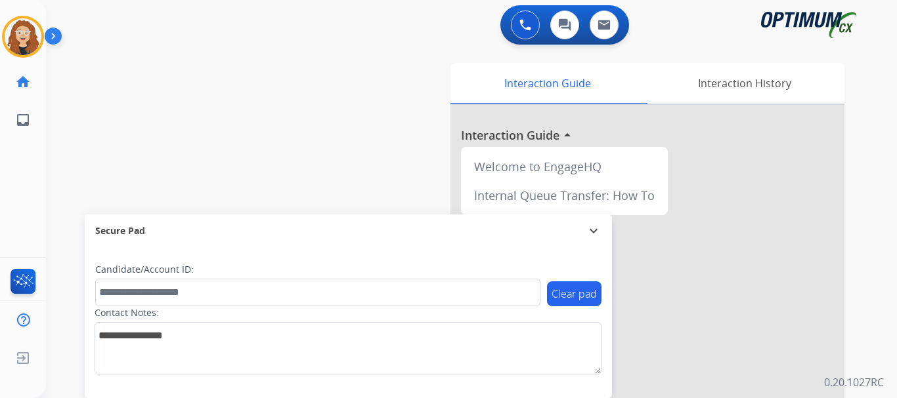
click at [95, 167] on div "swap_horiz Break voice bridge close_fullscreen Connect 3-Way Call merge_type Se…" at bounding box center [455, 321] width 819 height 548
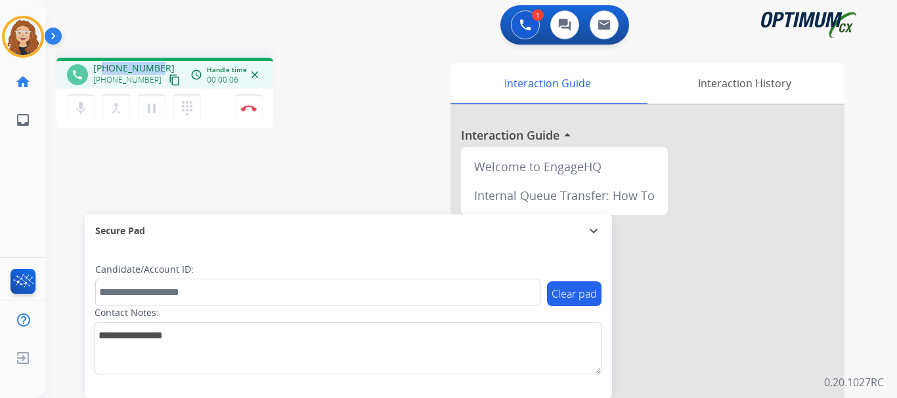
drag, startPoint x: 106, startPoint y: 66, endPoint x: 158, endPoint y: 66, distance: 51.9
click at [158, 66] on div "[PHONE_NUMBER] [PHONE_NUMBER] content_copy" at bounding box center [137, 75] width 89 height 26
copy span "3309530580"
click at [252, 112] on button "Disconnect" at bounding box center [249, 109] width 28 height 28
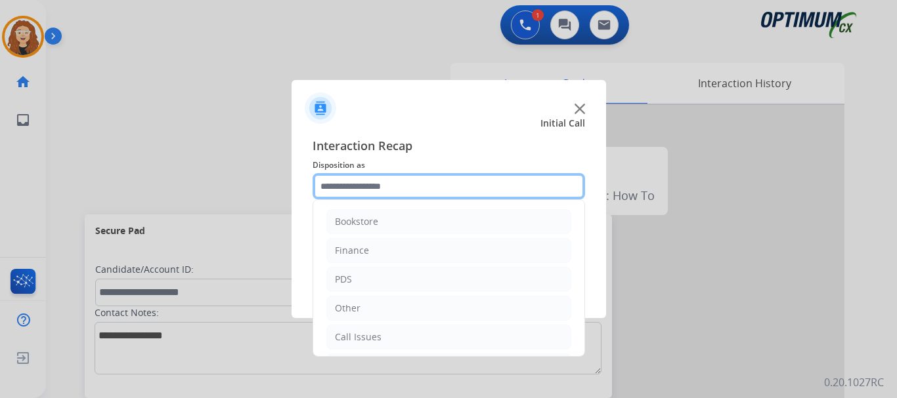
click at [373, 184] on input "text" at bounding box center [448, 186] width 272 height 26
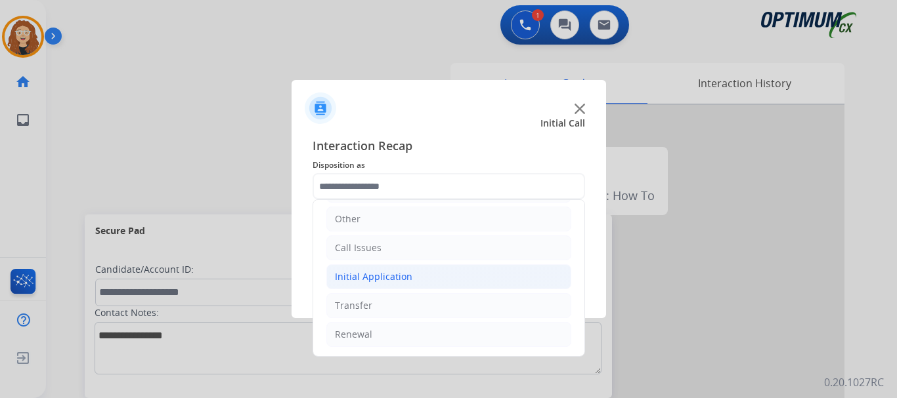
click at [426, 278] on li "Initial Application" at bounding box center [448, 277] width 245 height 25
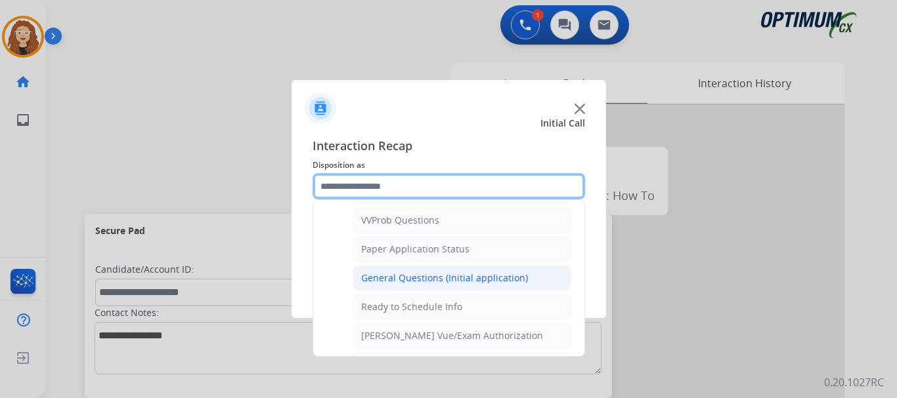
scroll to position [687, 0]
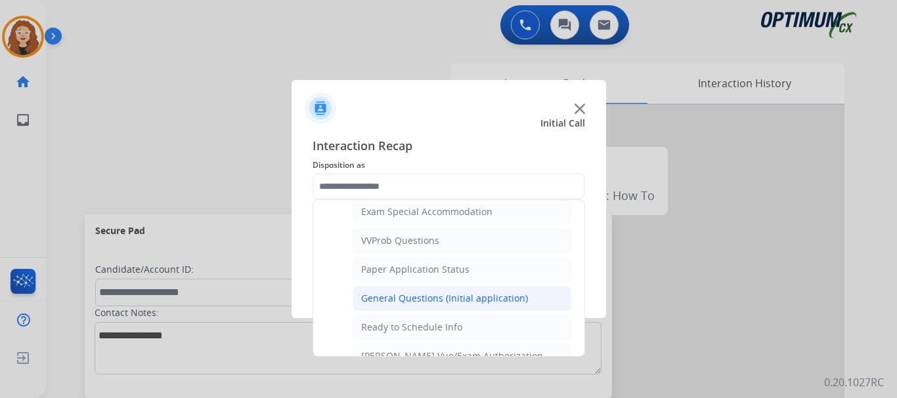
click at [481, 294] on div "General Questions (Initial application)" at bounding box center [444, 298] width 167 height 13
type input "**********"
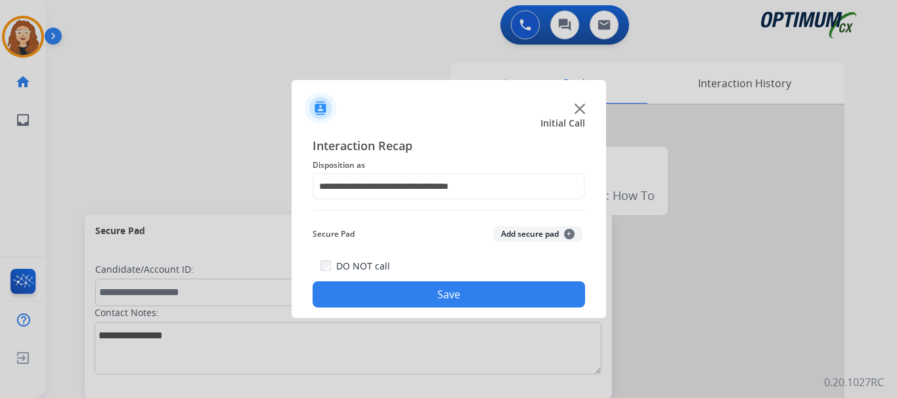
click at [463, 295] on button "Save" at bounding box center [448, 295] width 272 height 26
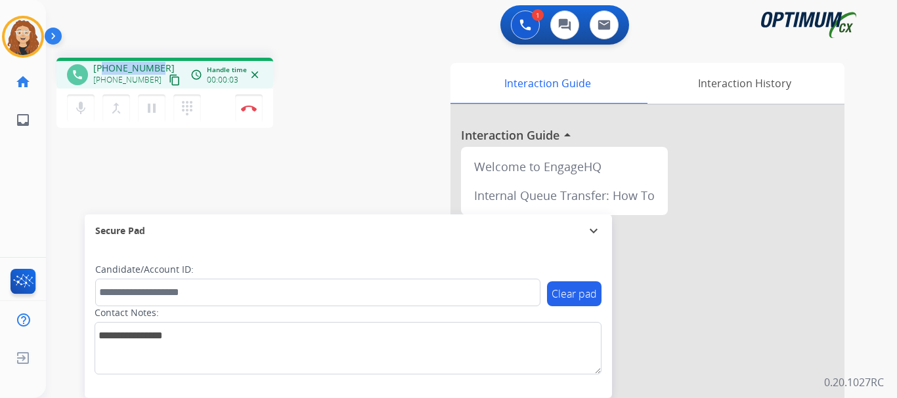
drag, startPoint x: 104, startPoint y: 66, endPoint x: 156, endPoint y: 66, distance: 51.9
click at [156, 66] on span "[PHONE_NUMBER]" at bounding box center [133, 68] width 81 height 13
click at [251, 116] on button "Disconnect" at bounding box center [249, 109] width 28 height 28
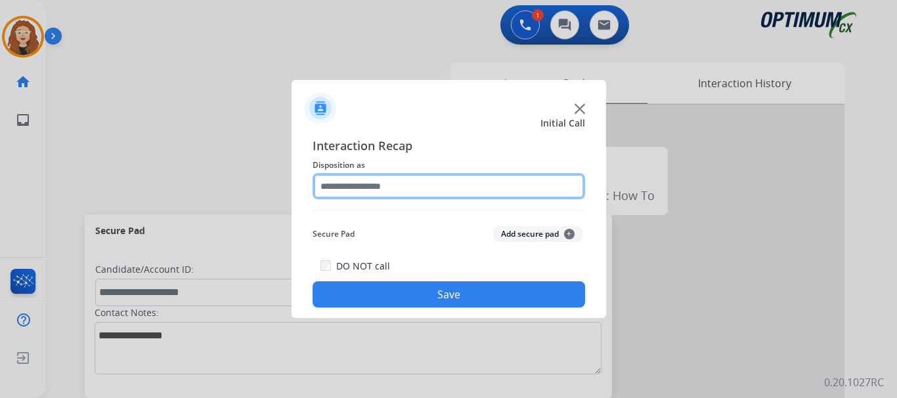
click at [360, 183] on input "text" at bounding box center [448, 186] width 272 height 26
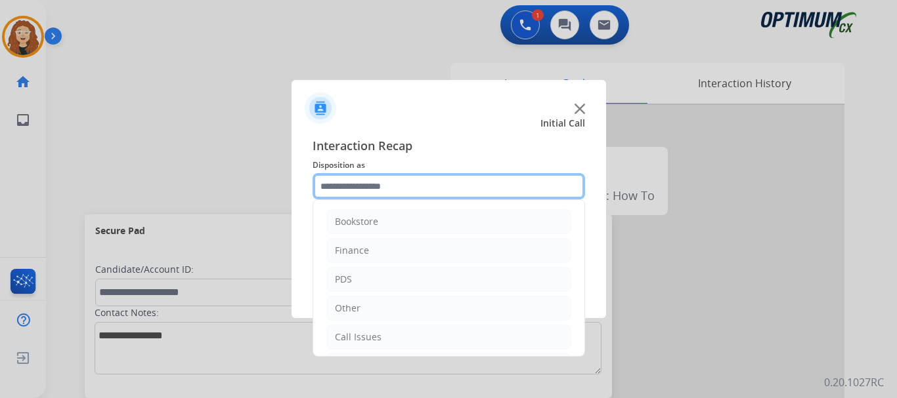
scroll to position [89, 0]
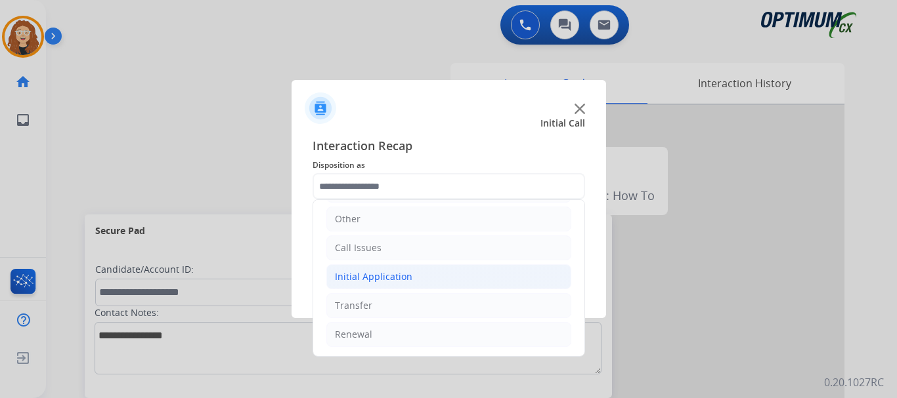
click at [405, 284] on div "Initial Application" at bounding box center [373, 276] width 77 height 13
drag, startPoint x: 582, startPoint y: 259, endPoint x: 580, endPoint y: 234, distance: 25.0
click at [583, 263] on div "Bookstore Finance PDS Other Call Issues Initial Application Credential Resend (…" at bounding box center [448, 279] width 272 height 158
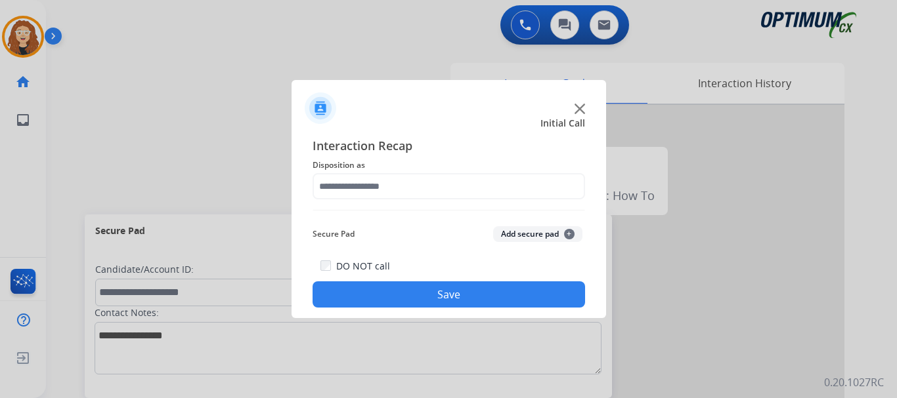
click at [536, 150] on span "Interaction Recap" at bounding box center [448, 147] width 272 height 21
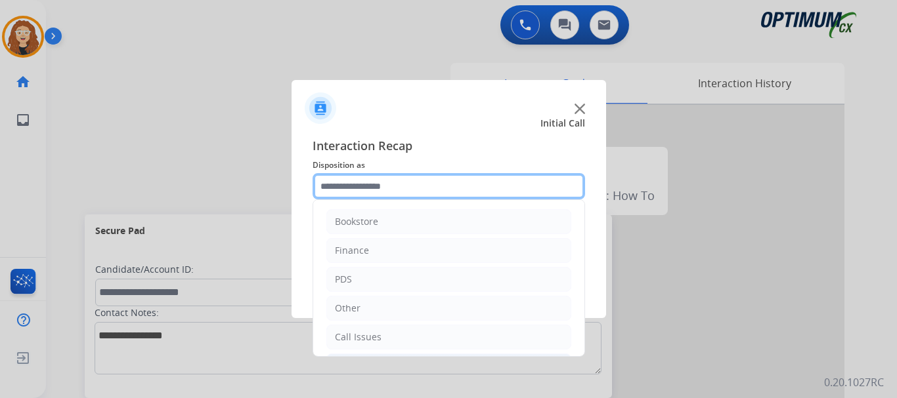
click at [447, 187] on input "text" at bounding box center [448, 186] width 272 height 26
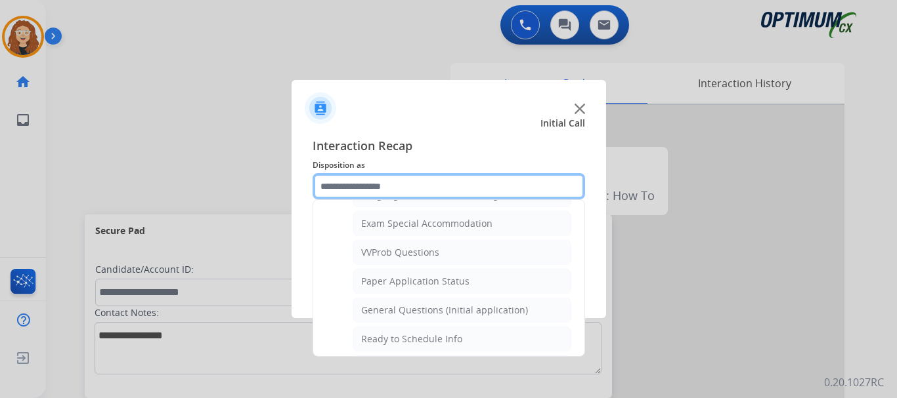
scroll to position [684, 0]
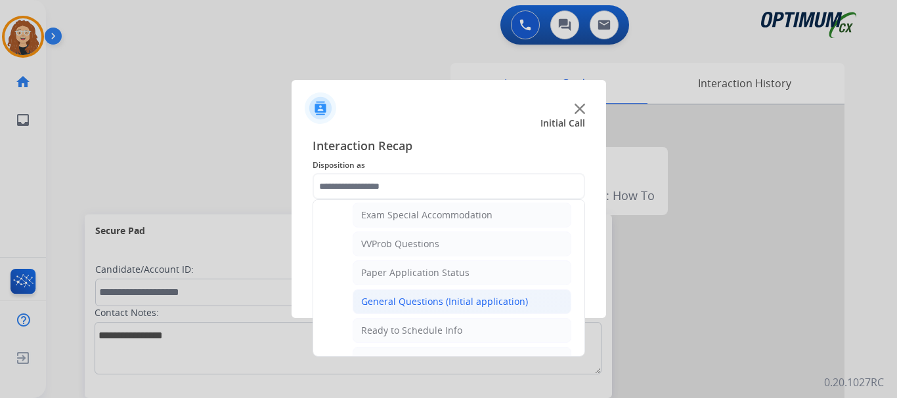
click at [498, 296] on div "General Questions (Initial application)" at bounding box center [444, 301] width 167 height 13
type input "**********"
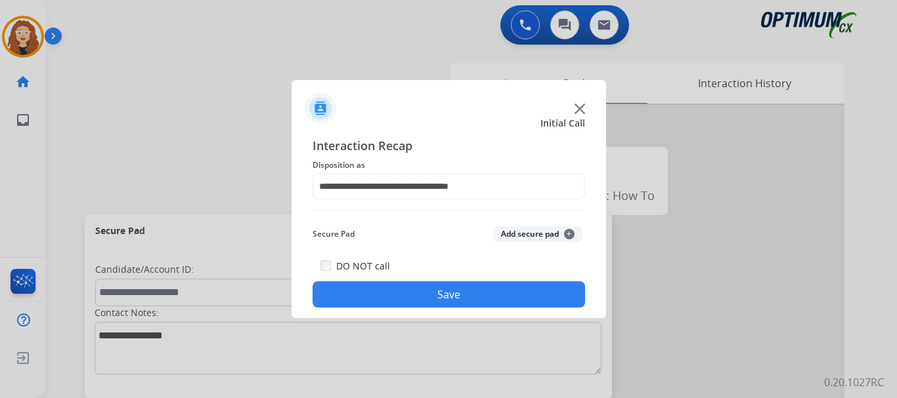
click at [479, 297] on button "Save" at bounding box center [448, 295] width 272 height 26
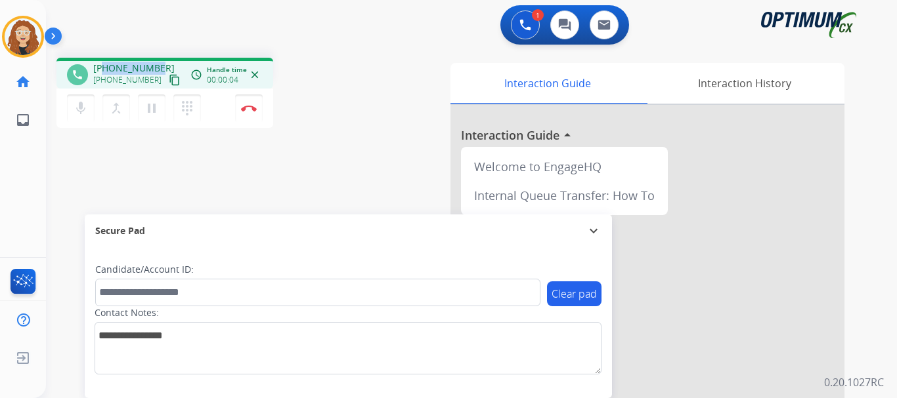
drag, startPoint x: 104, startPoint y: 64, endPoint x: 158, endPoint y: 64, distance: 53.8
click at [158, 64] on div "[PHONE_NUMBER] [PHONE_NUMBER] content_copy" at bounding box center [137, 75] width 89 height 26
click at [248, 111] on img at bounding box center [249, 108] width 16 height 7
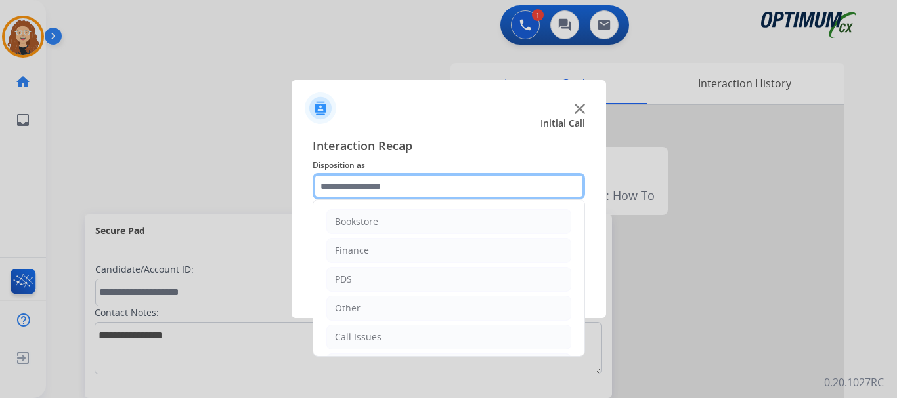
click at [395, 185] on input "text" at bounding box center [448, 186] width 272 height 26
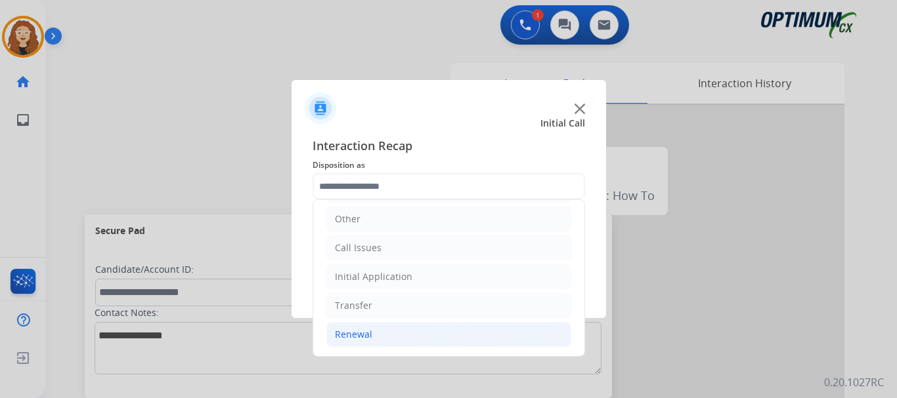
click at [386, 338] on li "Renewal" at bounding box center [448, 334] width 245 height 25
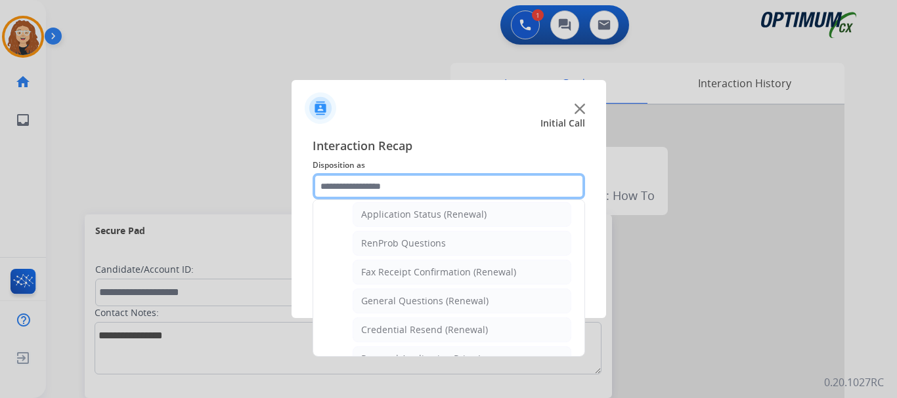
scroll to position [315, 0]
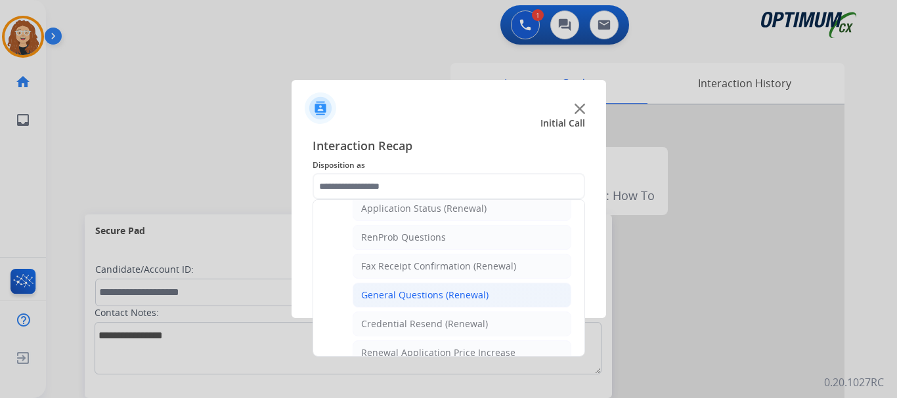
click at [465, 294] on div "General Questions (Renewal)" at bounding box center [424, 295] width 127 height 13
type input "**********"
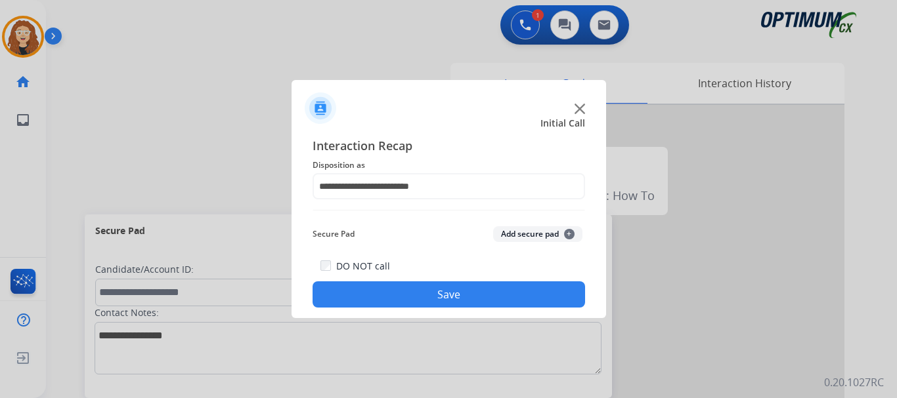
click at [465, 297] on button "Save" at bounding box center [448, 295] width 272 height 26
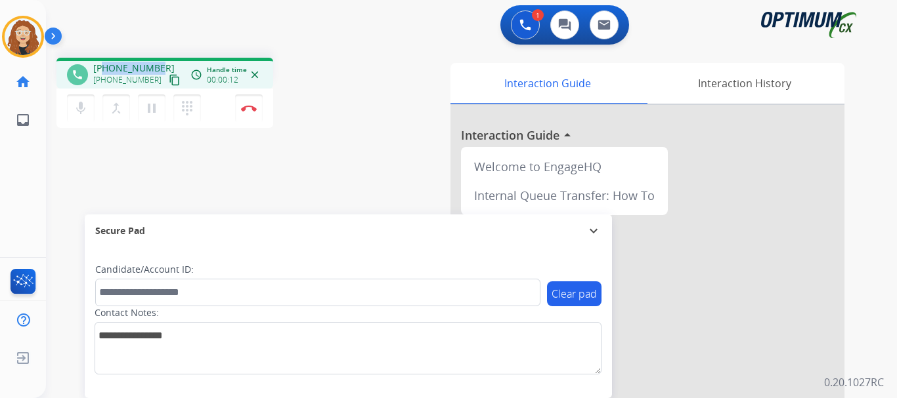
drag, startPoint x: 105, startPoint y: 67, endPoint x: 157, endPoint y: 64, distance: 52.0
click at [161, 64] on div "[PHONE_NUMBER] [PHONE_NUMBER] content_copy" at bounding box center [137, 75] width 89 height 26
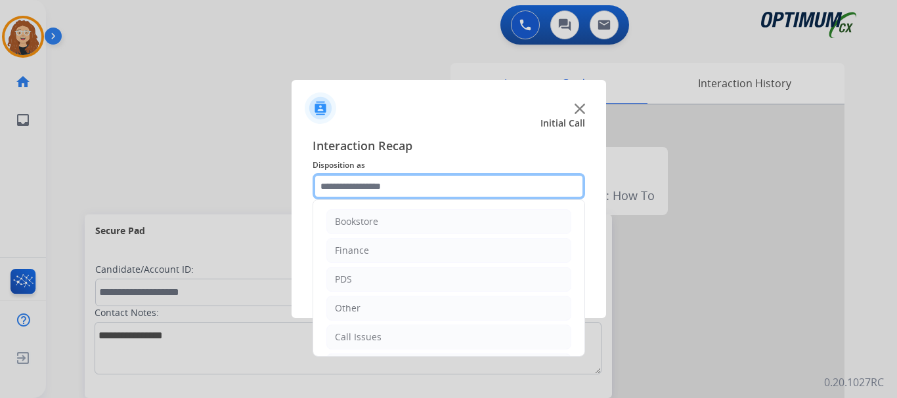
click at [374, 184] on input "text" at bounding box center [448, 186] width 272 height 26
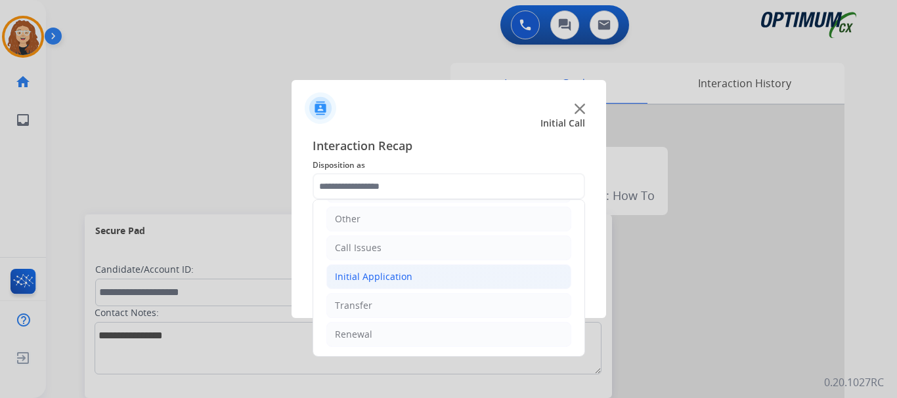
click at [374, 278] on div "Initial Application" at bounding box center [373, 276] width 77 height 13
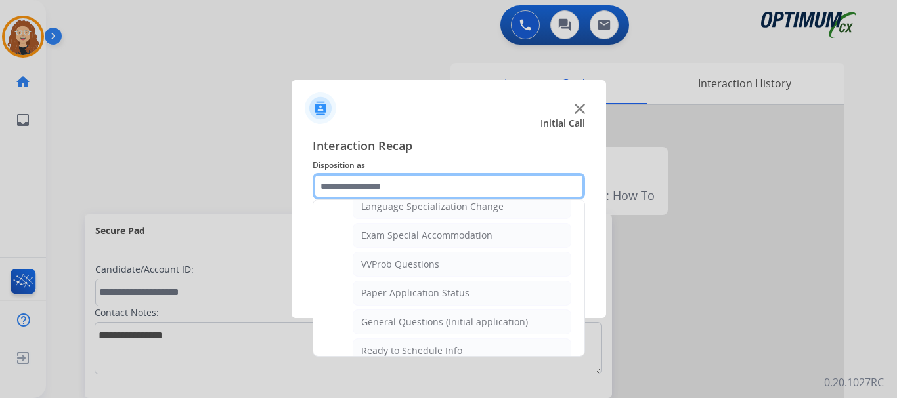
scroll to position [668, 0]
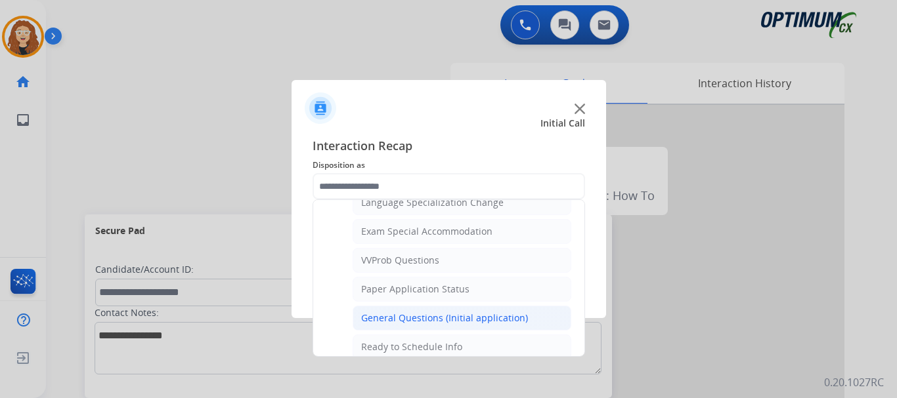
click at [524, 320] on li "General Questions (Initial application)" at bounding box center [462, 318] width 219 height 25
type input "**********"
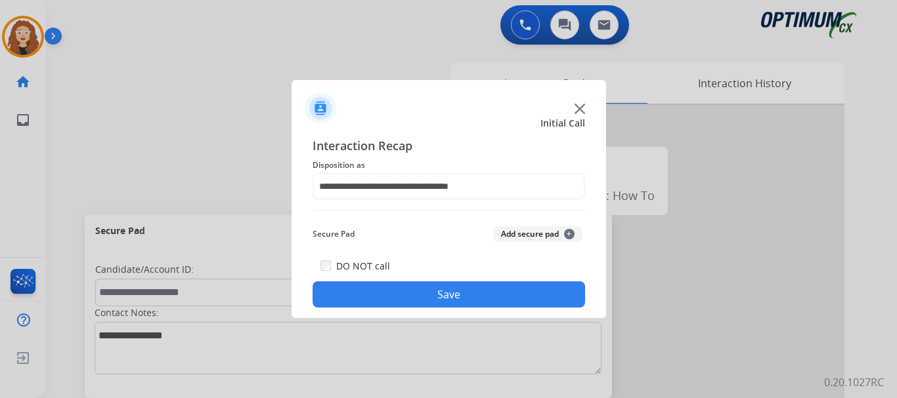
click at [503, 296] on button "Save" at bounding box center [448, 295] width 272 height 26
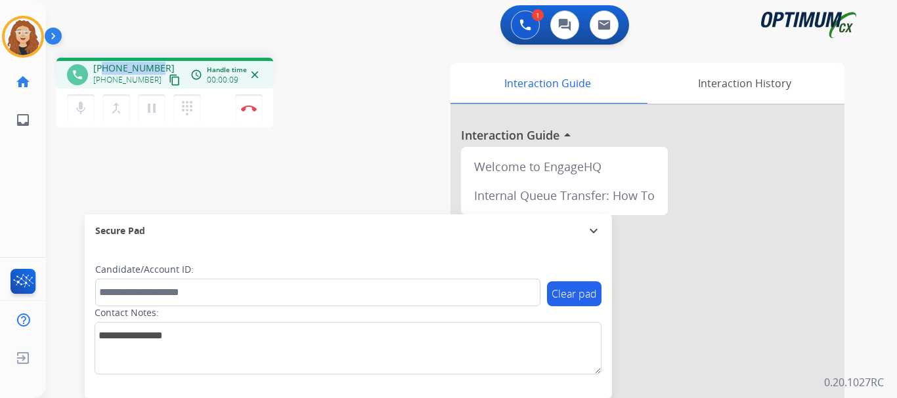
drag, startPoint x: 104, startPoint y: 66, endPoint x: 158, endPoint y: 66, distance: 53.2
click at [158, 66] on div "[PHONE_NUMBER] [PHONE_NUMBER] content_copy" at bounding box center [137, 75] width 89 height 26
click at [251, 112] on button "Disconnect" at bounding box center [249, 109] width 28 height 28
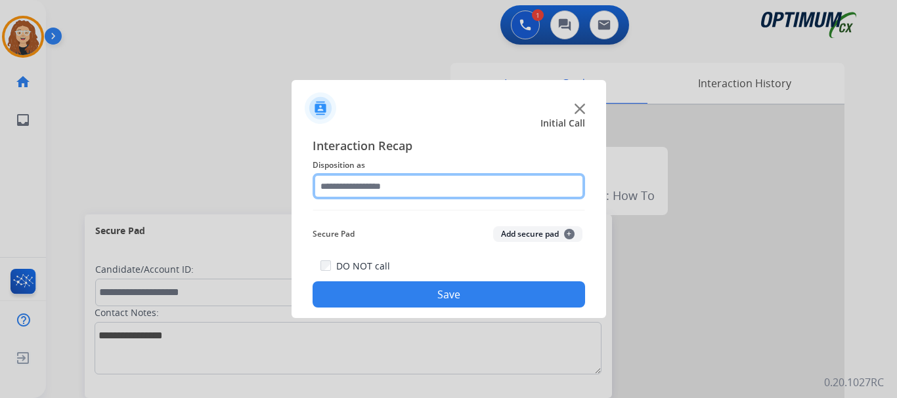
click at [394, 188] on input "text" at bounding box center [448, 186] width 272 height 26
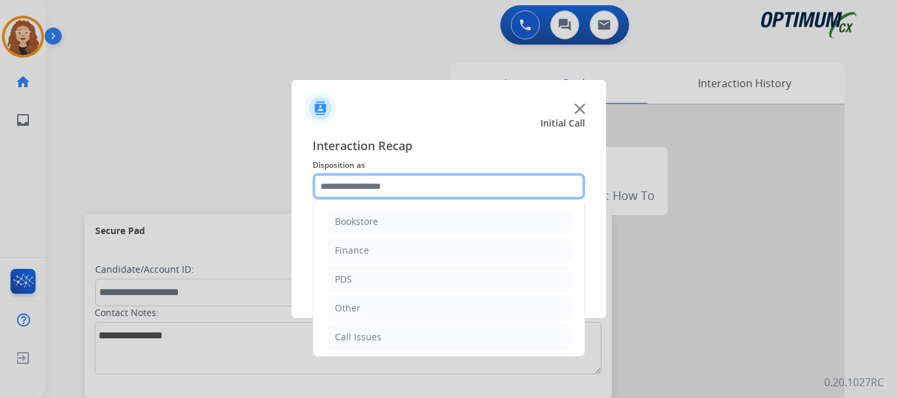
scroll to position [89, 0]
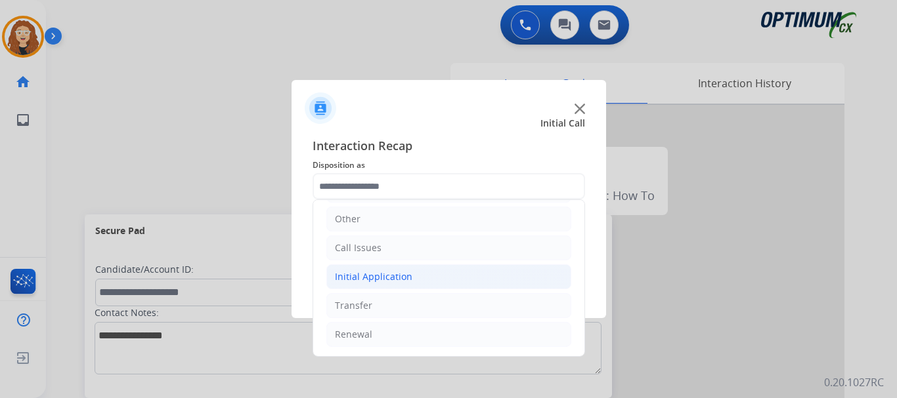
click at [429, 278] on li "Initial Application" at bounding box center [448, 277] width 245 height 25
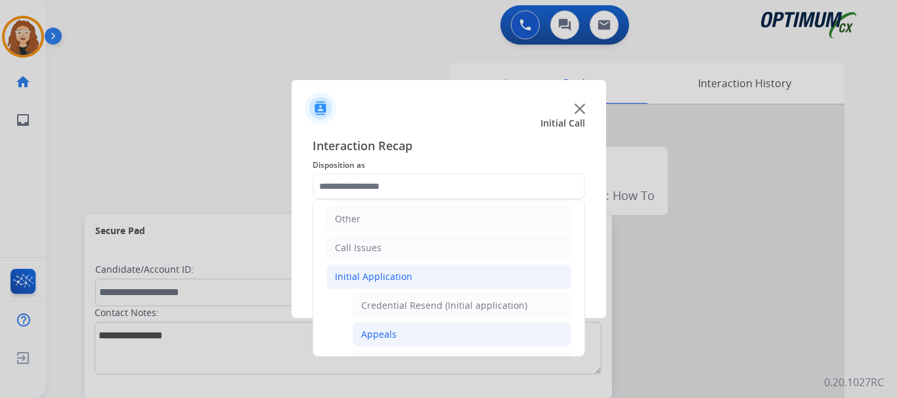
click at [431, 333] on li "Appeals" at bounding box center [462, 334] width 219 height 25
type input "*******"
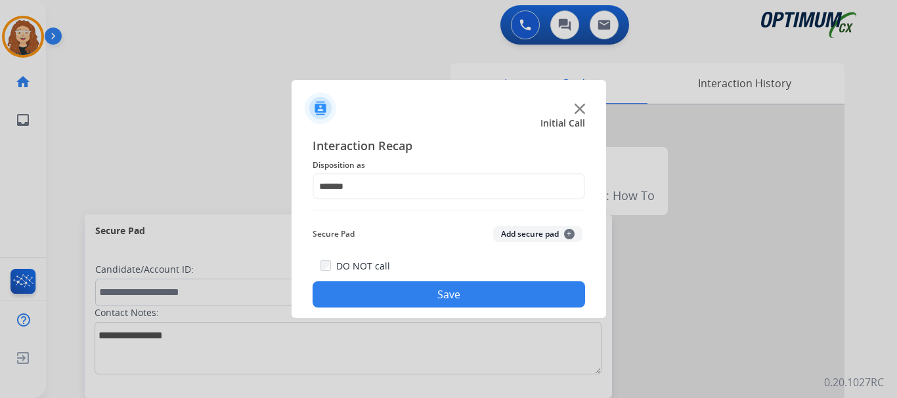
click at [460, 297] on button "Save" at bounding box center [448, 295] width 272 height 26
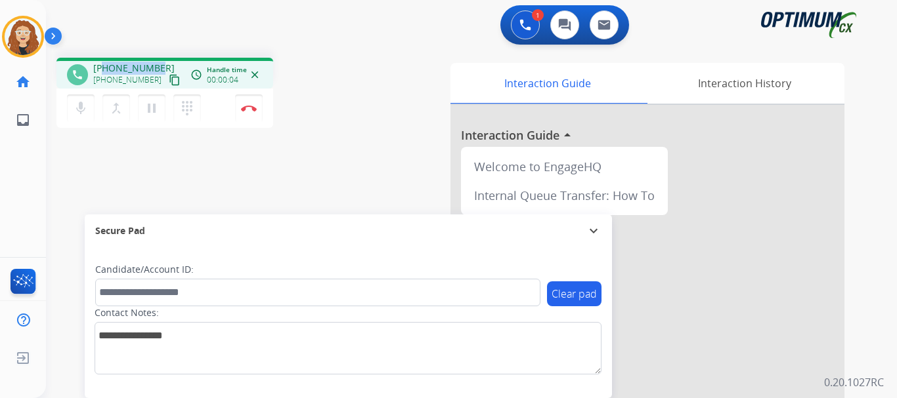
drag, startPoint x: 104, startPoint y: 67, endPoint x: 160, endPoint y: 66, distance: 55.8
click at [160, 66] on div "[PHONE_NUMBER] [PHONE_NUMBER] content_copy" at bounding box center [137, 75] width 89 height 26
click at [199, 45] on div "1 Voice Interactions 0 Chat Interactions 0 Email Interactions" at bounding box center [464, 26] width 804 height 42
click at [253, 110] on img at bounding box center [249, 108] width 16 height 7
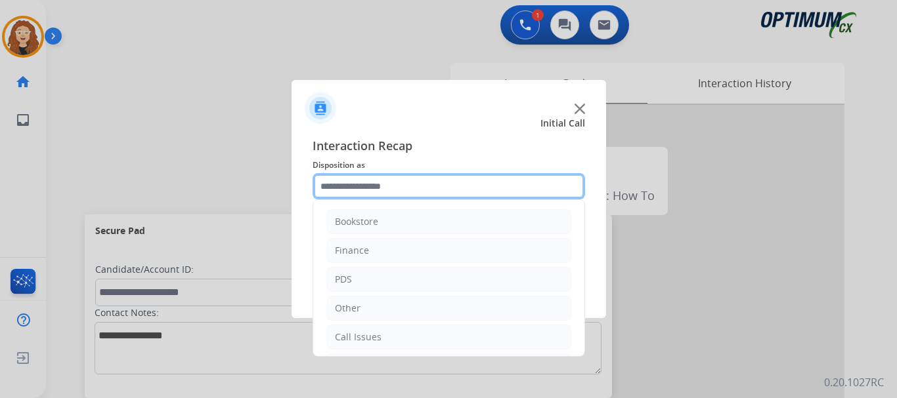
click at [361, 184] on input "text" at bounding box center [448, 186] width 272 height 26
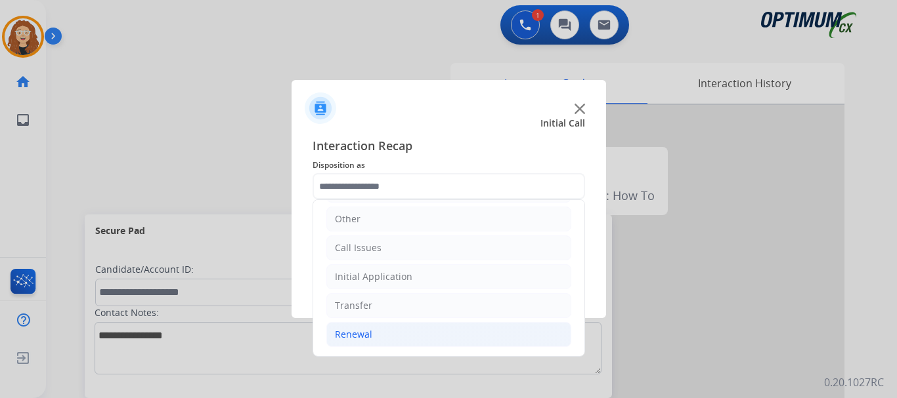
drag, startPoint x: 414, startPoint y: 339, endPoint x: 429, endPoint y: 339, distance: 15.8
click at [424, 339] on li "Renewal" at bounding box center [448, 334] width 245 height 25
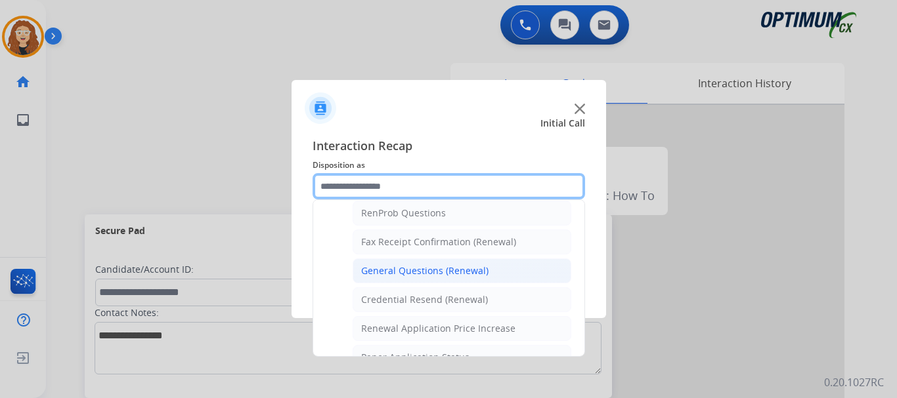
scroll to position [329, 0]
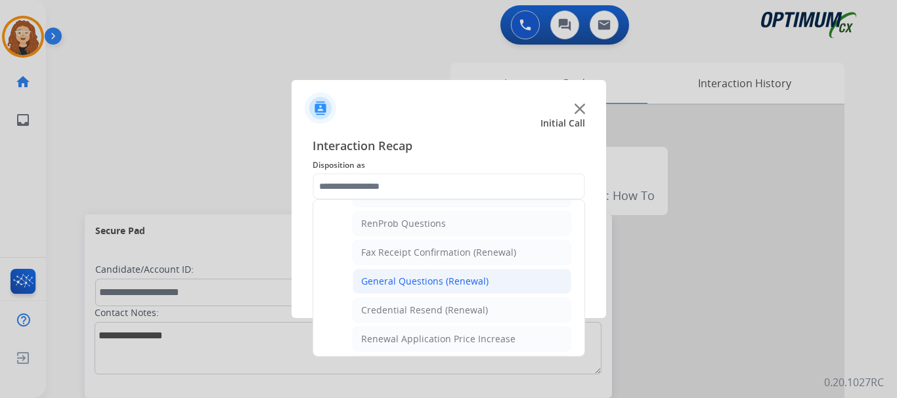
click at [478, 282] on div "General Questions (Renewal)" at bounding box center [424, 281] width 127 height 13
type input "**********"
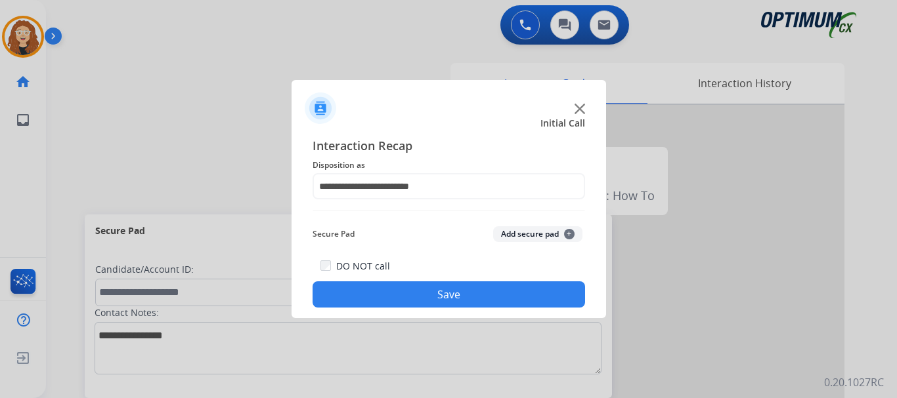
click at [461, 291] on button "Save" at bounding box center [448, 295] width 272 height 26
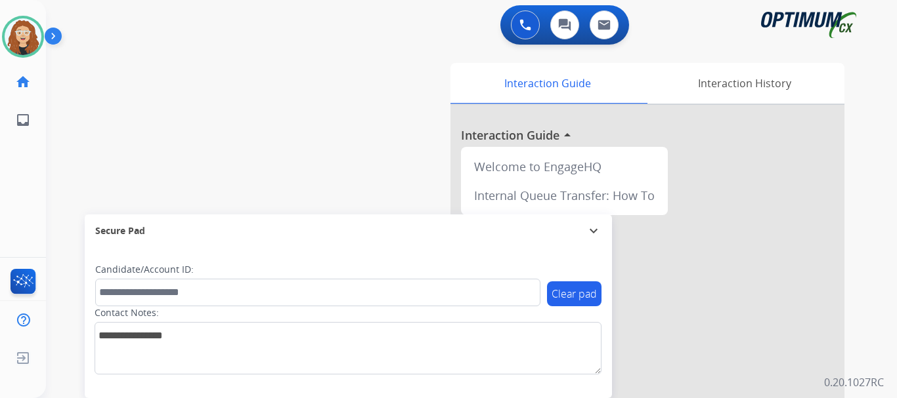
click at [79, 128] on div "swap_horiz Break voice bridge close_fullscreen Connect 3-Way Call merge_type Se…" at bounding box center [455, 321] width 819 height 548
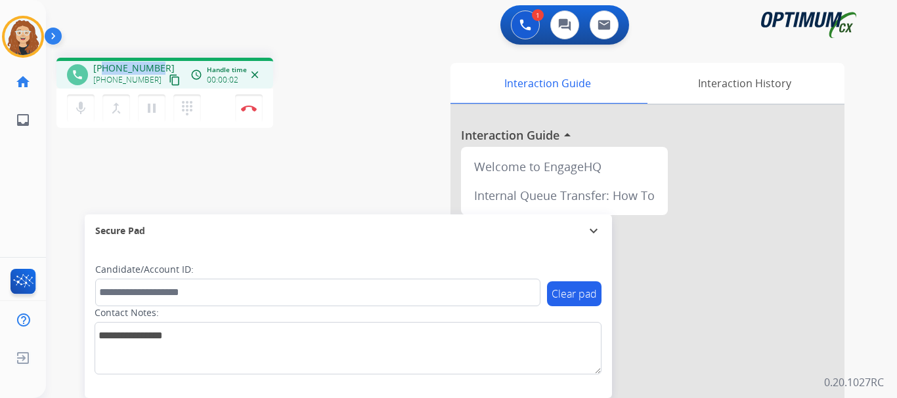
drag, startPoint x: 106, startPoint y: 69, endPoint x: 158, endPoint y: 57, distance: 53.2
click at [158, 57] on div "phone [PHONE_NUMBER] [PHONE_NUMBER] content_copy access_time Call metrics Queue…" at bounding box center [455, 321] width 819 height 548
click at [250, 109] on img at bounding box center [249, 108] width 16 height 7
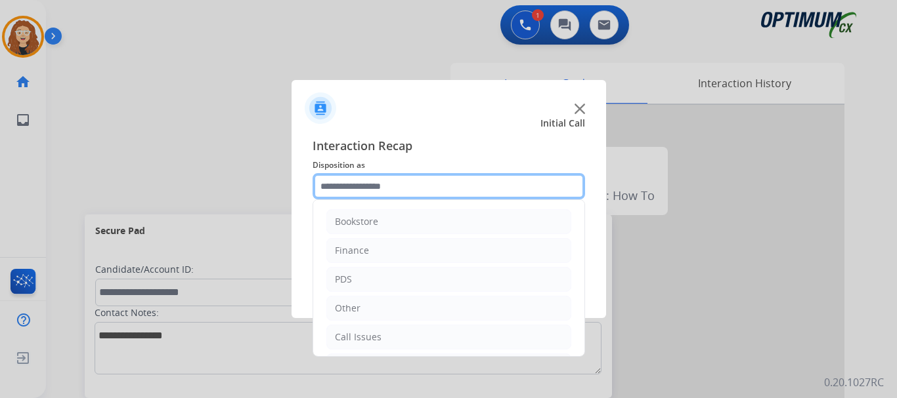
click at [362, 184] on input "text" at bounding box center [448, 186] width 272 height 26
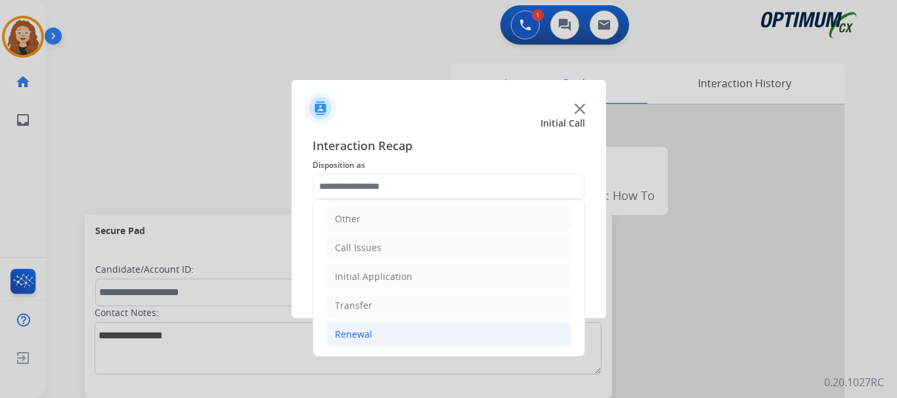
drag, startPoint x: 400, startPoint y: 334, endPoint x: 519, endPoint y: 328, distance: 119.0
click at [402, 334] on li "Renewal" at bounding box center [448, 334] width 245 height 25
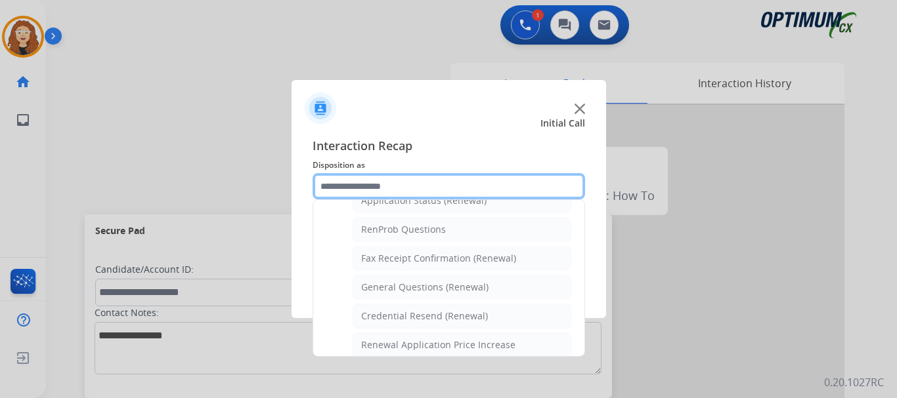
scroll to position [326, 0]
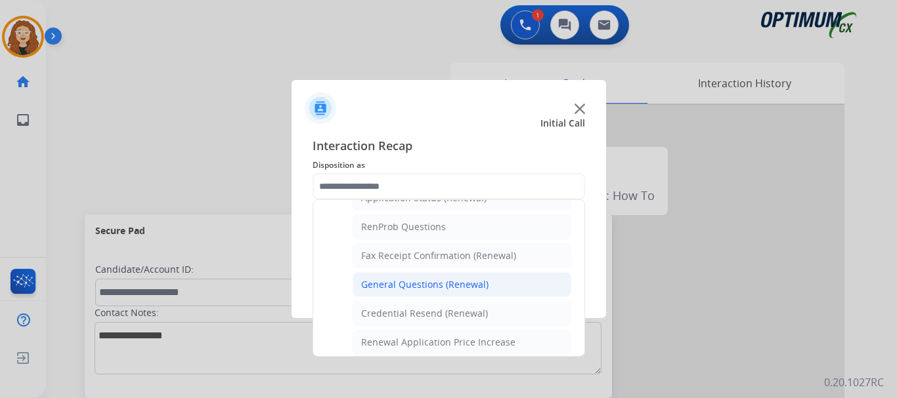
click at [504, 292] on li "General Questions (Renewal)" at bounding box center [462, 284] width 219 height 25
type input "**********"
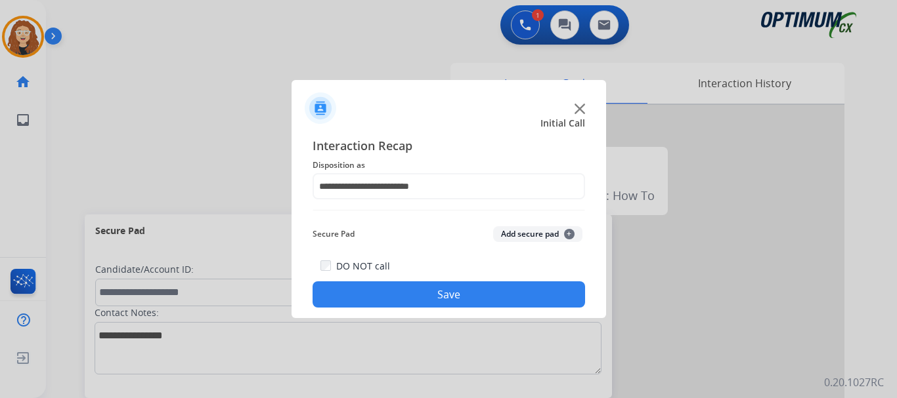
click at [499, 288] on button "Save" at bounding box center [448, 295] width 272 height 26
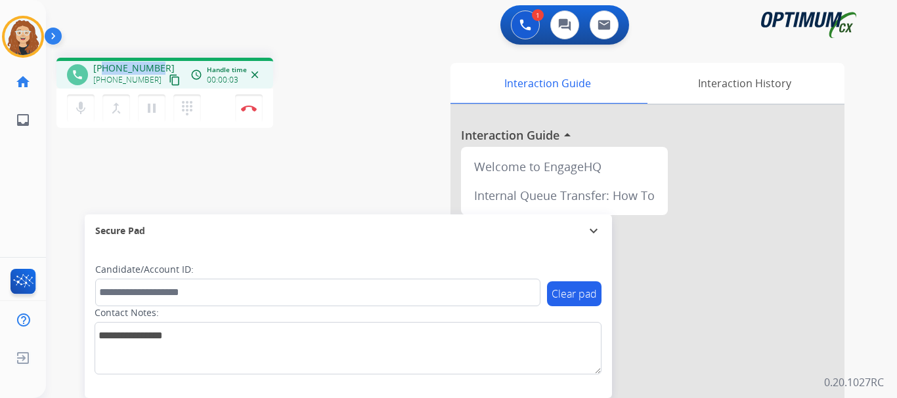
drag, startPoint x: 106, startPoint y: 68, endPoint x: 151, endPoint y: 70, distance: 45.4
click at [158, 67] on div "[PHONE_NUMBER] [PHONE_NUMBER] content_copy" at bounding box center [137, 75] width 89 height 26
click at [253, 112] on button "Disconnect" at bounding box center [249, 109] width 28 height 28
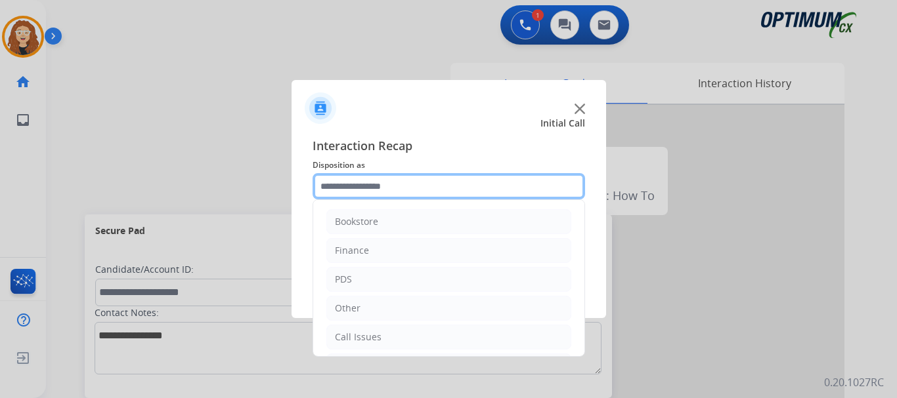
click at [366, 186] on input "text" at bounding box center [448, 186] width 272 height 26
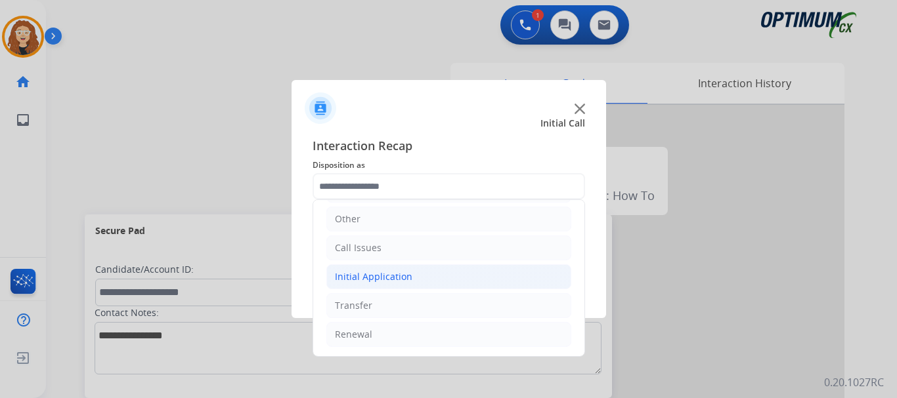
click at [406, 274] on div "Initial Application" at bounding box center [373, 276] width 77 height 13
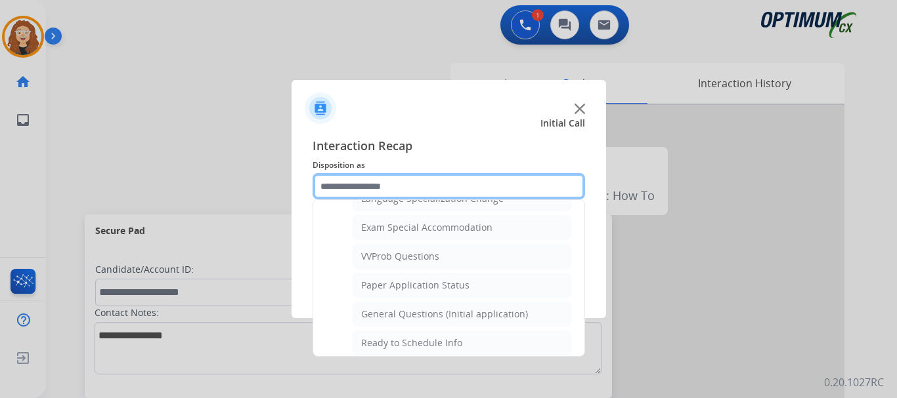
scroll to position [679, 0]
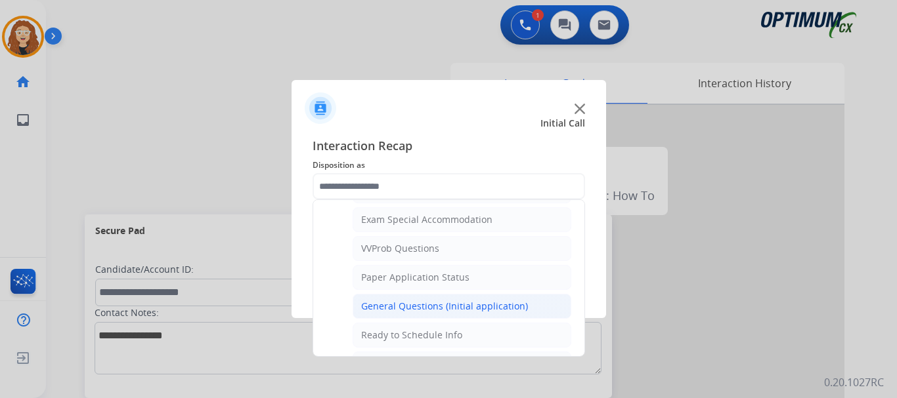
click at [505, 306] on div "General Questions (Initial application)" at bounding box center [444, 306] width 167 height 13
type input "**********"
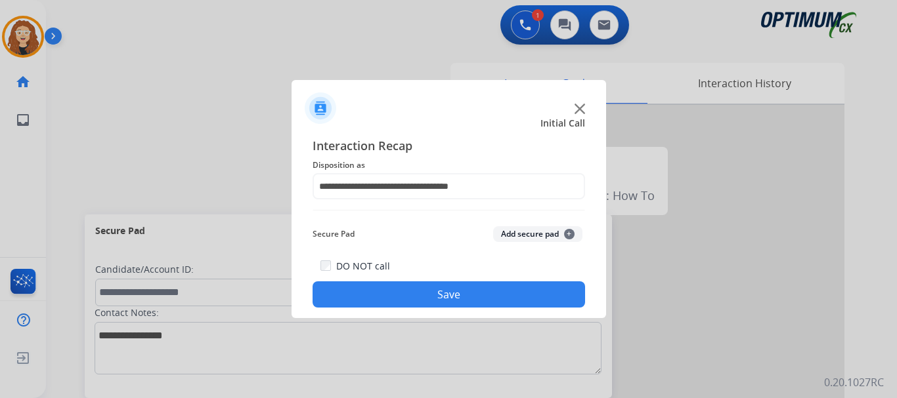
click at [500, 295] on button "Save" at bounding box center [448, 295] width 272 height 26
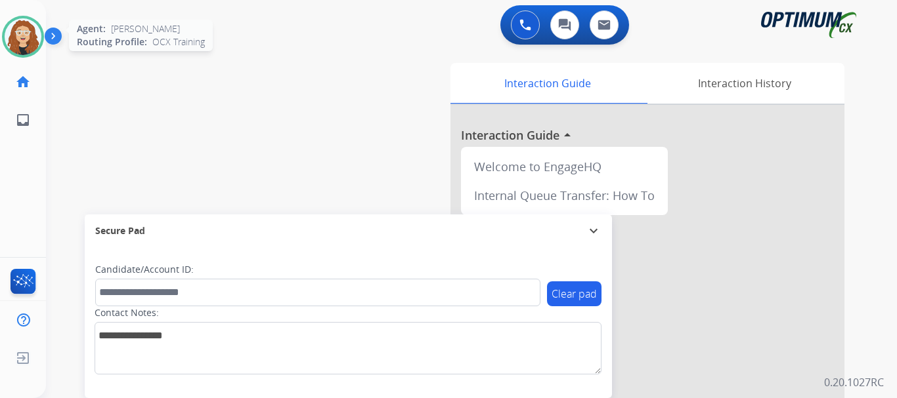
click at [28, 38] on img at bounding box center [23, 36] width 37 height 37
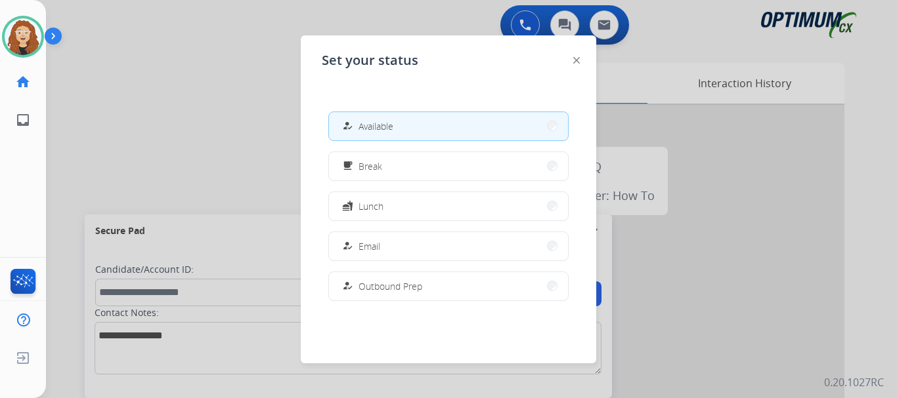
click at [393, 161] on button "free_breakfast Break" at bounding box center [448, 166] width 239 height 28
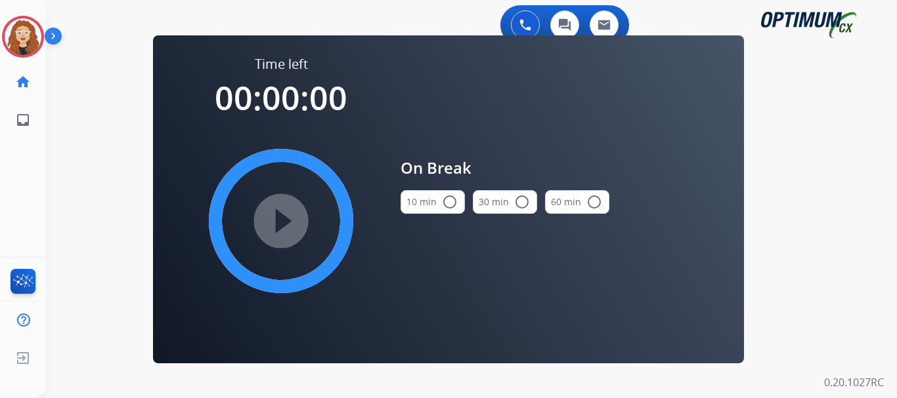
click at [449, 200] on mat-icon "radio_button_unchecked" at bounding box center [450, 202] width 16 height 16
click at [289, 219] on mat-icon "play_circle_filled" at bounding box center [281, 221] width 16 height 16
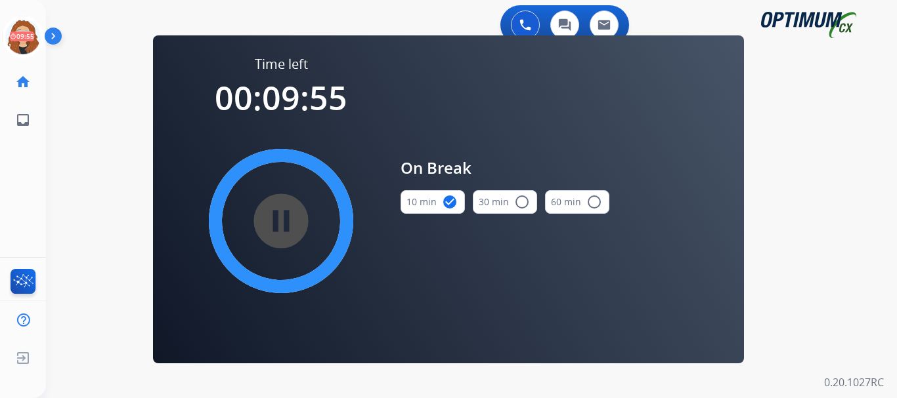
click at [70, 175] on div "0 Voice Interactions 0 Chat Interactions 0 Email Interactions swap_horiz Break …" at bounding box center [471, 199] width 851 height 398
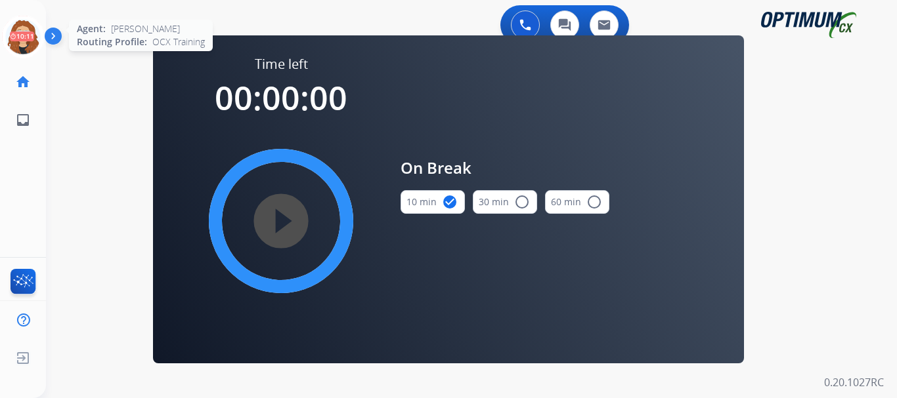
click at [17, 33] on icon at bounding box center [23, 37] width 43 height 43
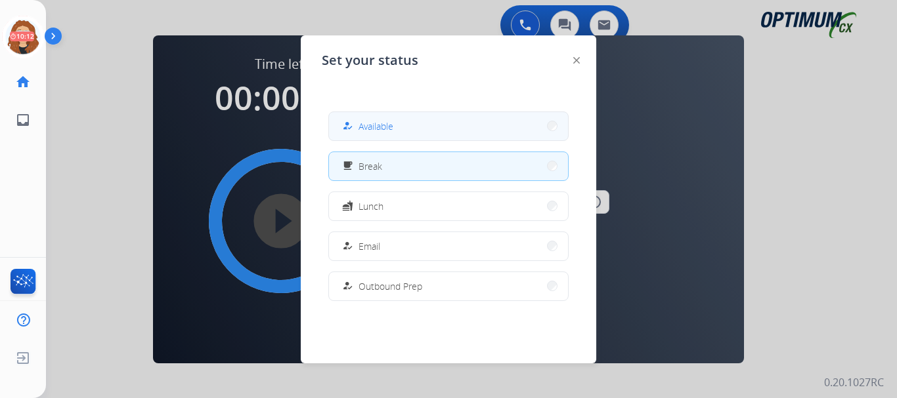
click at [393, 131] on span "Available" at bounding box center [375, 126] width 35 height 14
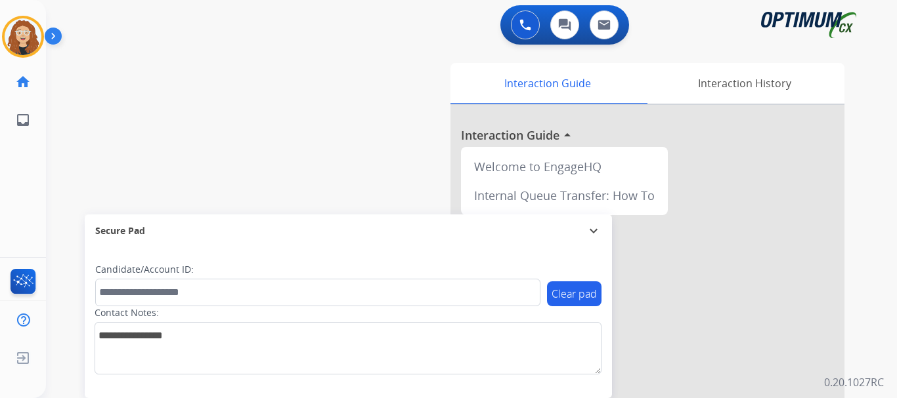
click at [82, 140] on div "swap_horiz Break voice bridge close_fullscreen Connect 3-Way Call merge_type Se…" at bounding box center [455, 321] width 819 height 548
click at [81, 146] on div "swap_horiz Break voice bridge close_fullscreen Connect 3-Way Call merge_type Se…" at bounding box center [455, 321] width 819 height 548
click at [103, 57] on div "swap_horiz Break voice bridge close_fullscreen Connect 3-Way Call merge_type Se…" at bounding box center [455, 321] width 819 height 548
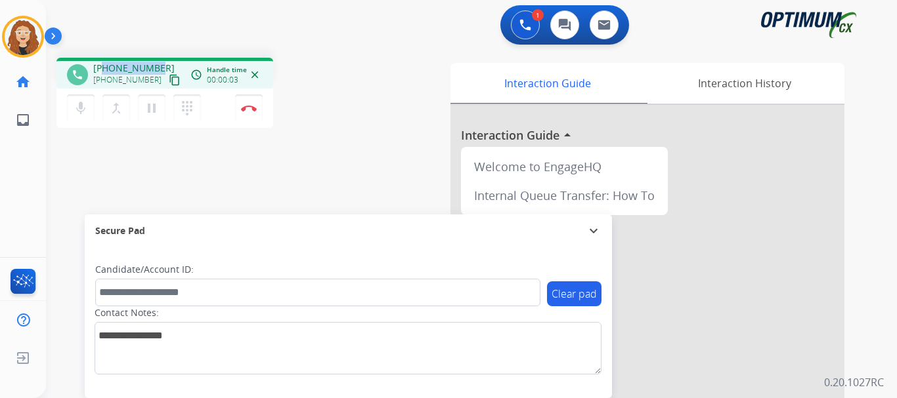
drag, startPoint x: 105, startPoint y: 67, endPoint x: 155, endPoint y: 67, distance: 49.9
click at [155, 67] on span "[PHONE_NUMBER]" at bounding box center [133, 68] width 81 height 13
click at [250, 110] on img at bounding box center [249, 108] width 16 height 7
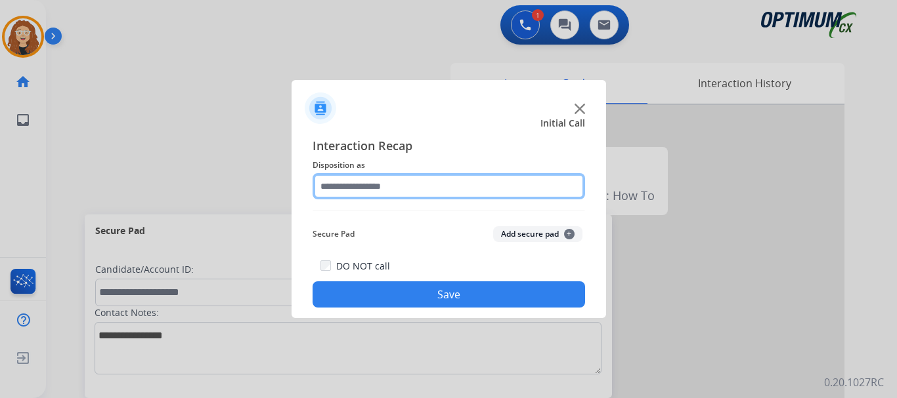
click at [349, 184] on input "text" at bounding box center [448, 186] width 272 height 26
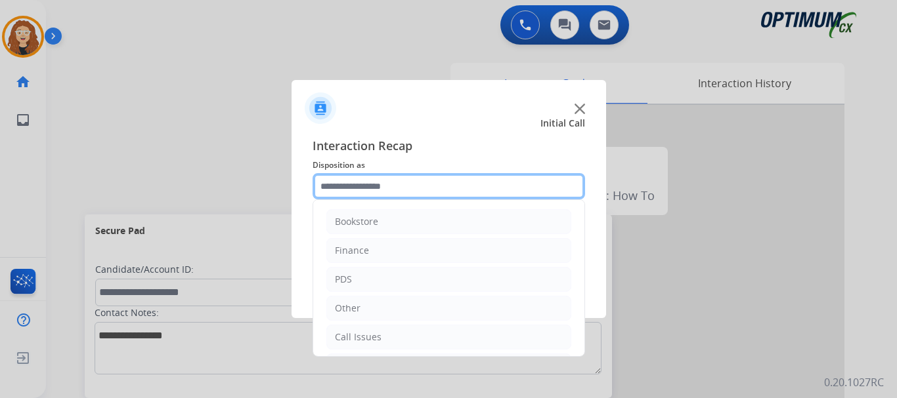
scroll to position [89, 0]
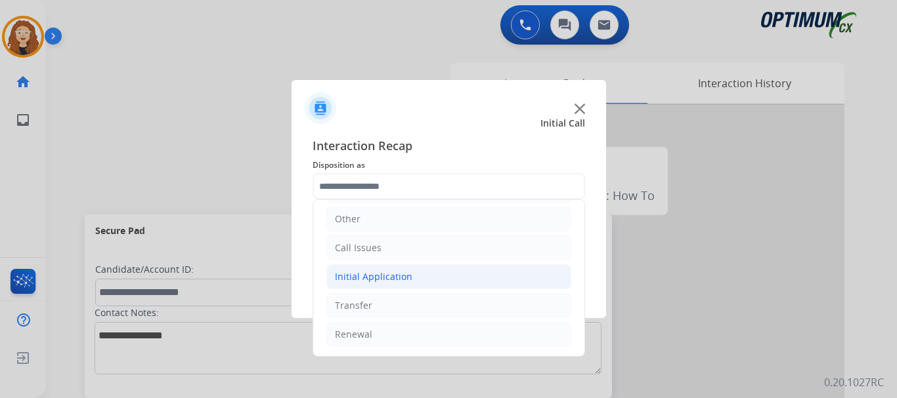
click at [368, 275] on div "Initial Application" at bounding box center [373, 276] width 77 height 13
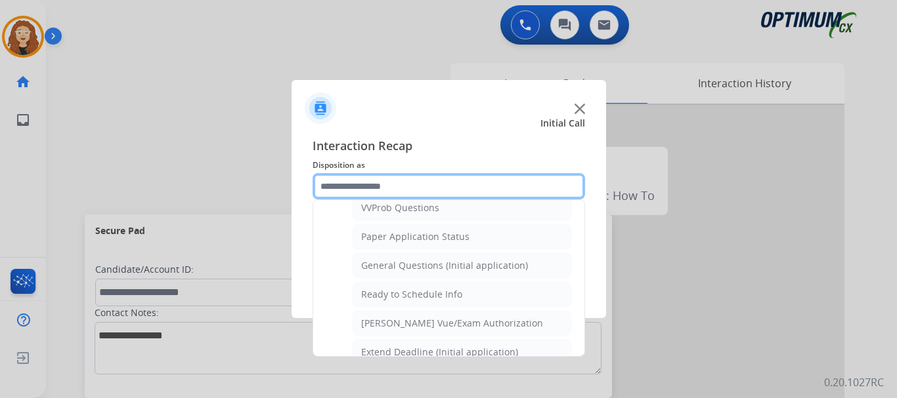
scroll to position [723, 0]
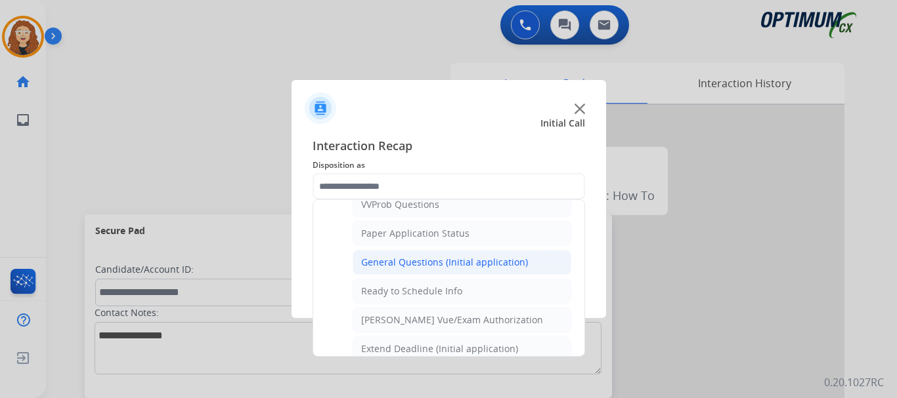
click at [431, 267] on div "General Questions (Initial application)" at bounding box center [444, 262] width 167 height 13
type input "**********"
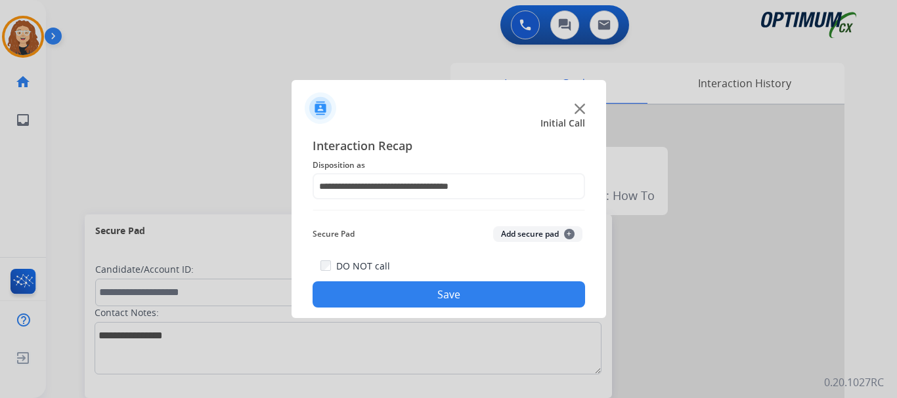
click at [423, 307] on div "DO NOT call Save" at bounding box center [448, 283] width 272 height 50
click at [422, 291] on button "Save" at bounding box center [448, 295] width 272 height 26
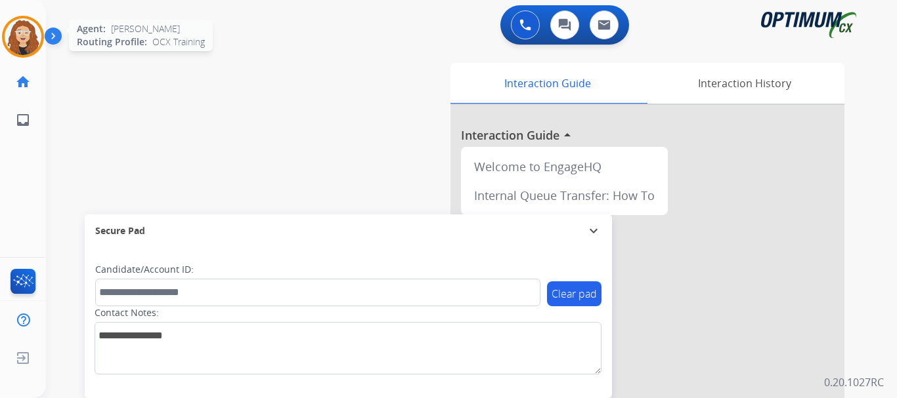
click at [24, 41] on img at bounding box center [23, 36] width 37 height 37
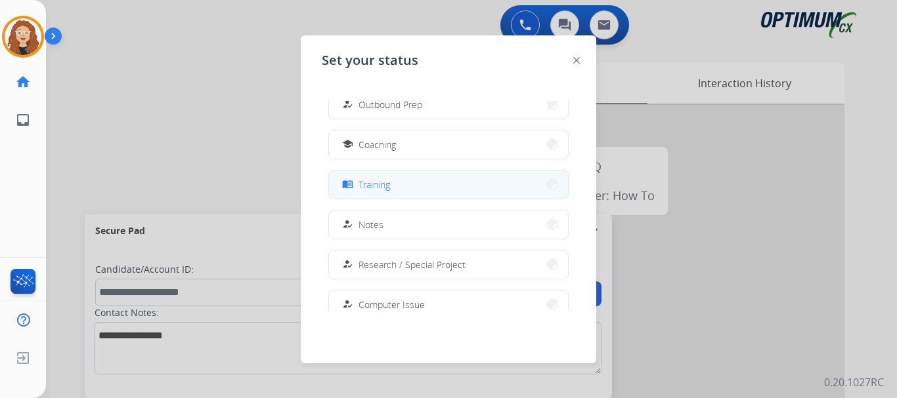
scroll to position [173, 0]
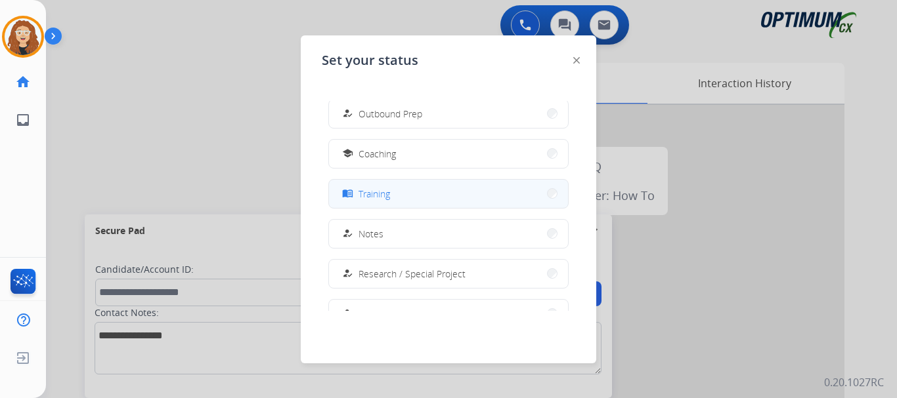
click at [446, 189] on button "menu_book Training" at bounding box center [448, 194] width 239 height 28
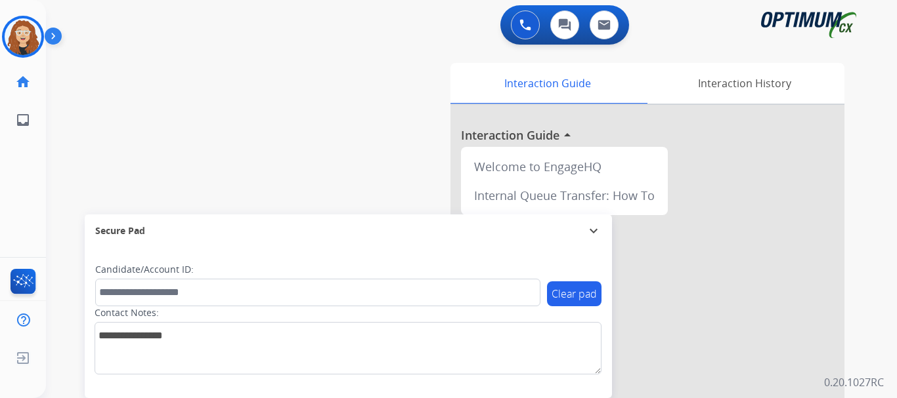
click at [78, 189] on div "swap_horiz Break voice bridge close_fullscreen Connect 3-Way Call merge_type Se…" at bounding box center [455, 321] width 819 height 548
